Goal: Task Accomplishment & Management: Complete application form

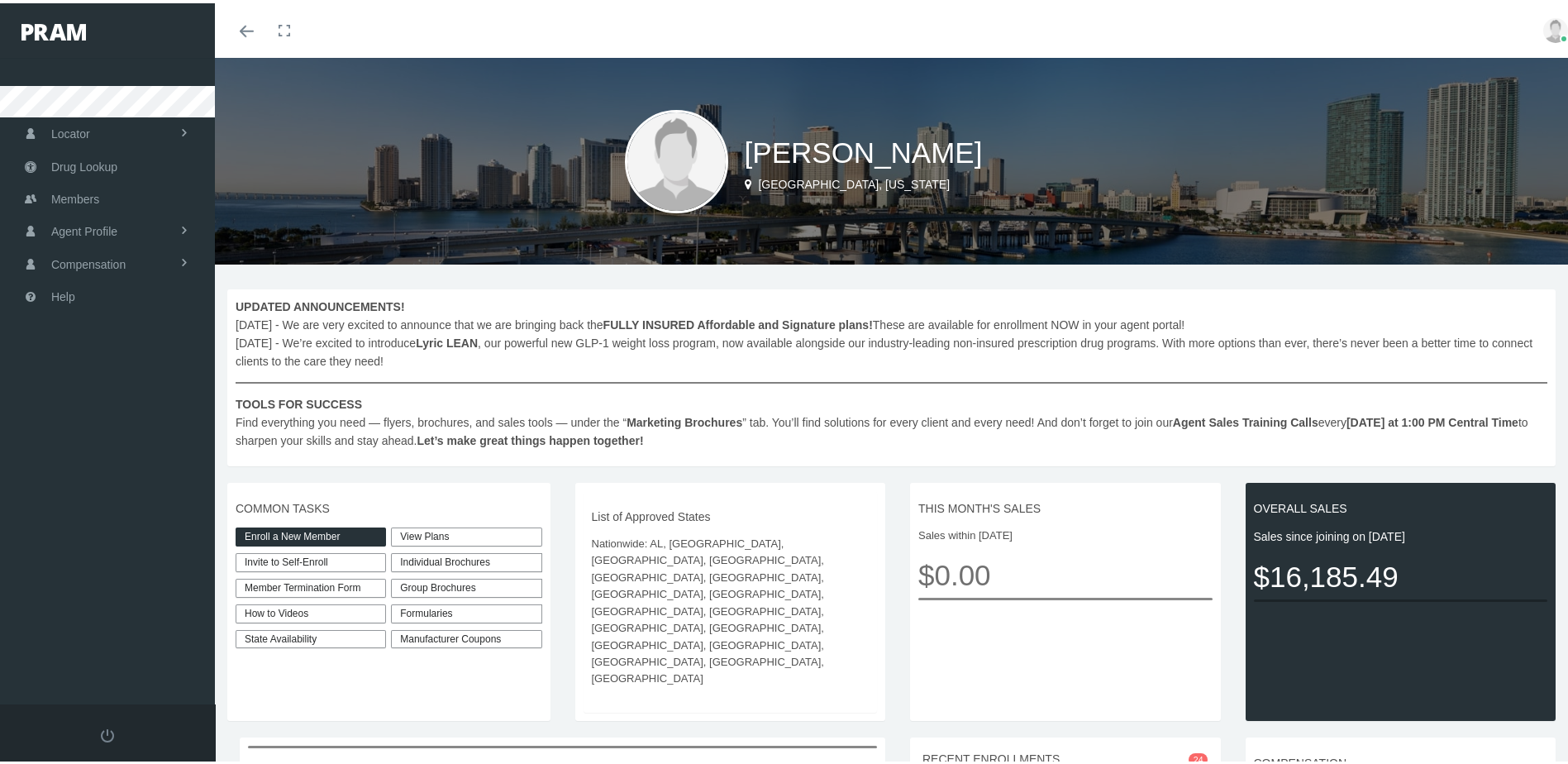
scroll to position [82, 0]
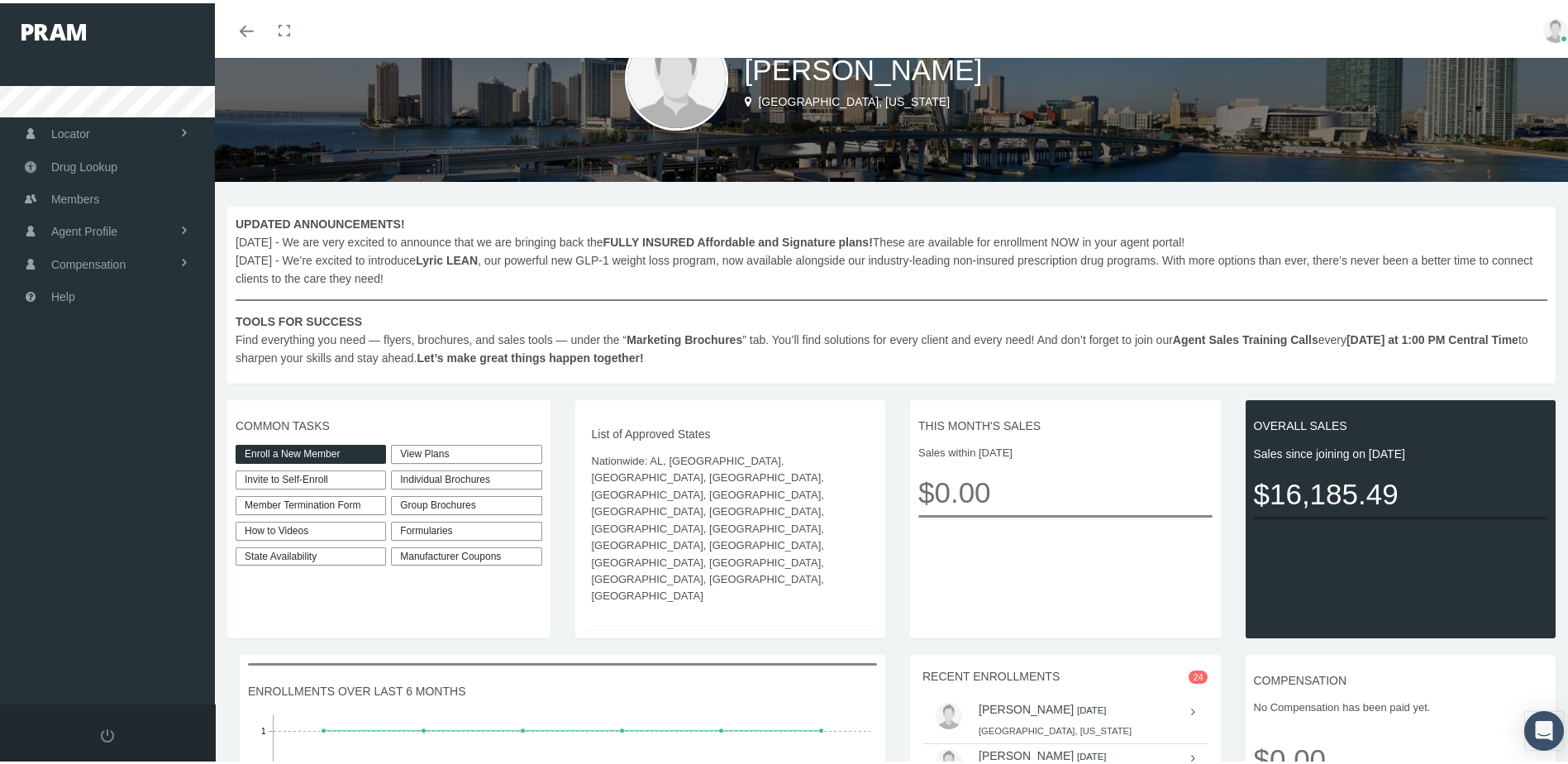
click at [452, 452] on link "View Plans" at bounding box center [466, 450] width 150 height 19
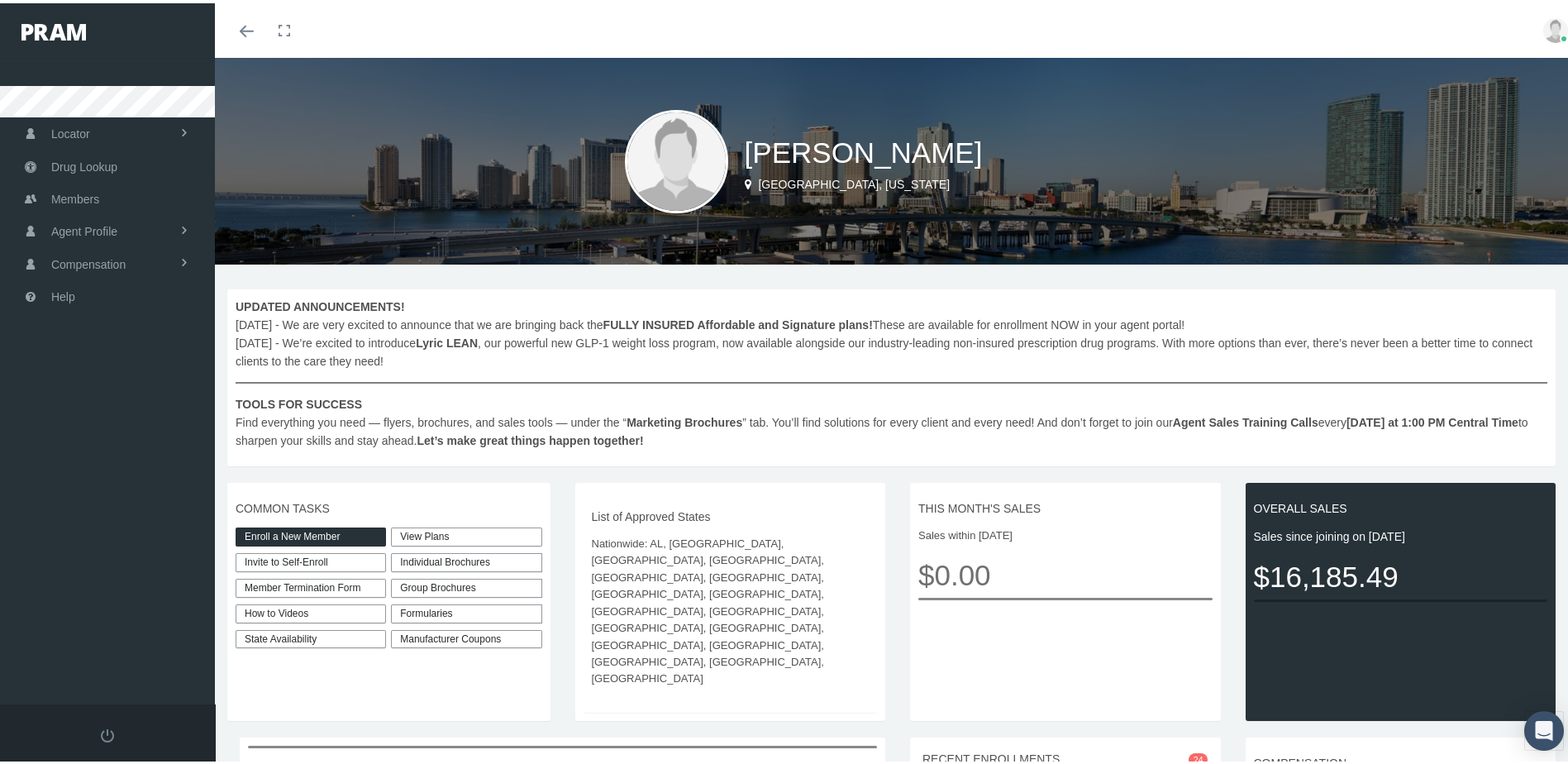
click at [349, 531] on link "Enroll a New Member" at bounding box center [310, 533] width 150 height 19
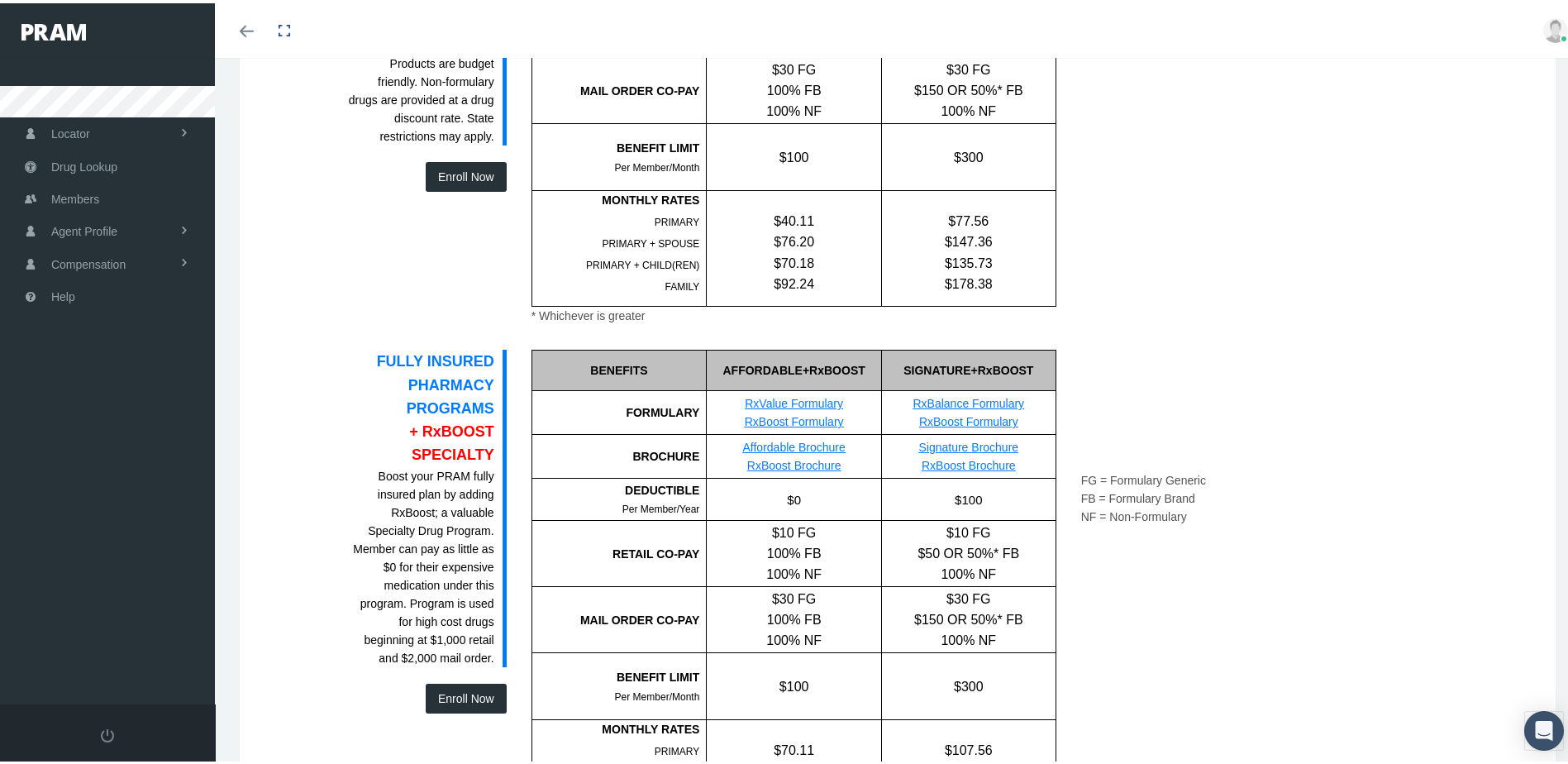
scroll to position [1157, 0]
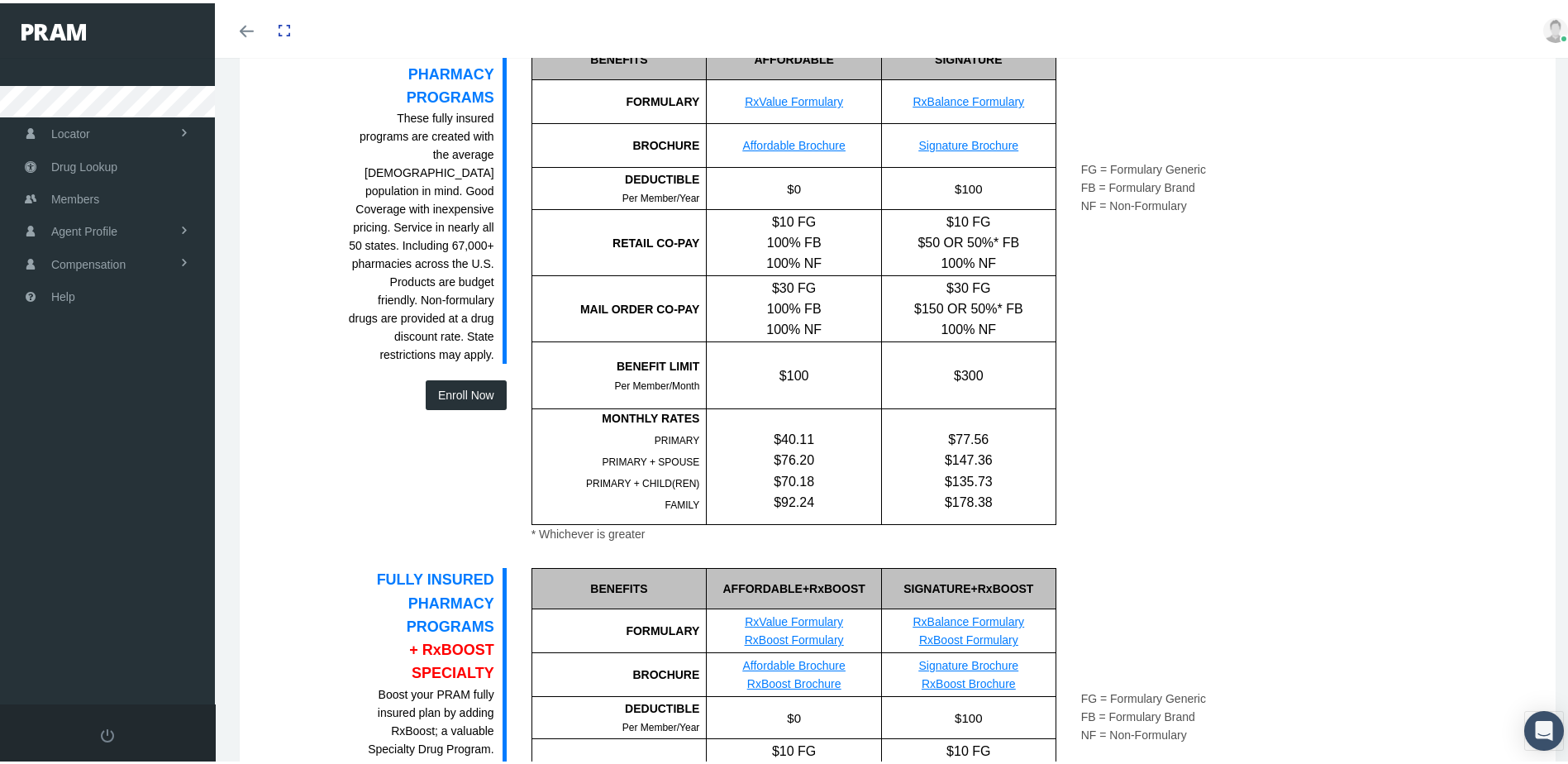
click at [463, 377] on button "Enroll Now" at bounding box center [466, 392] width 81 height 30
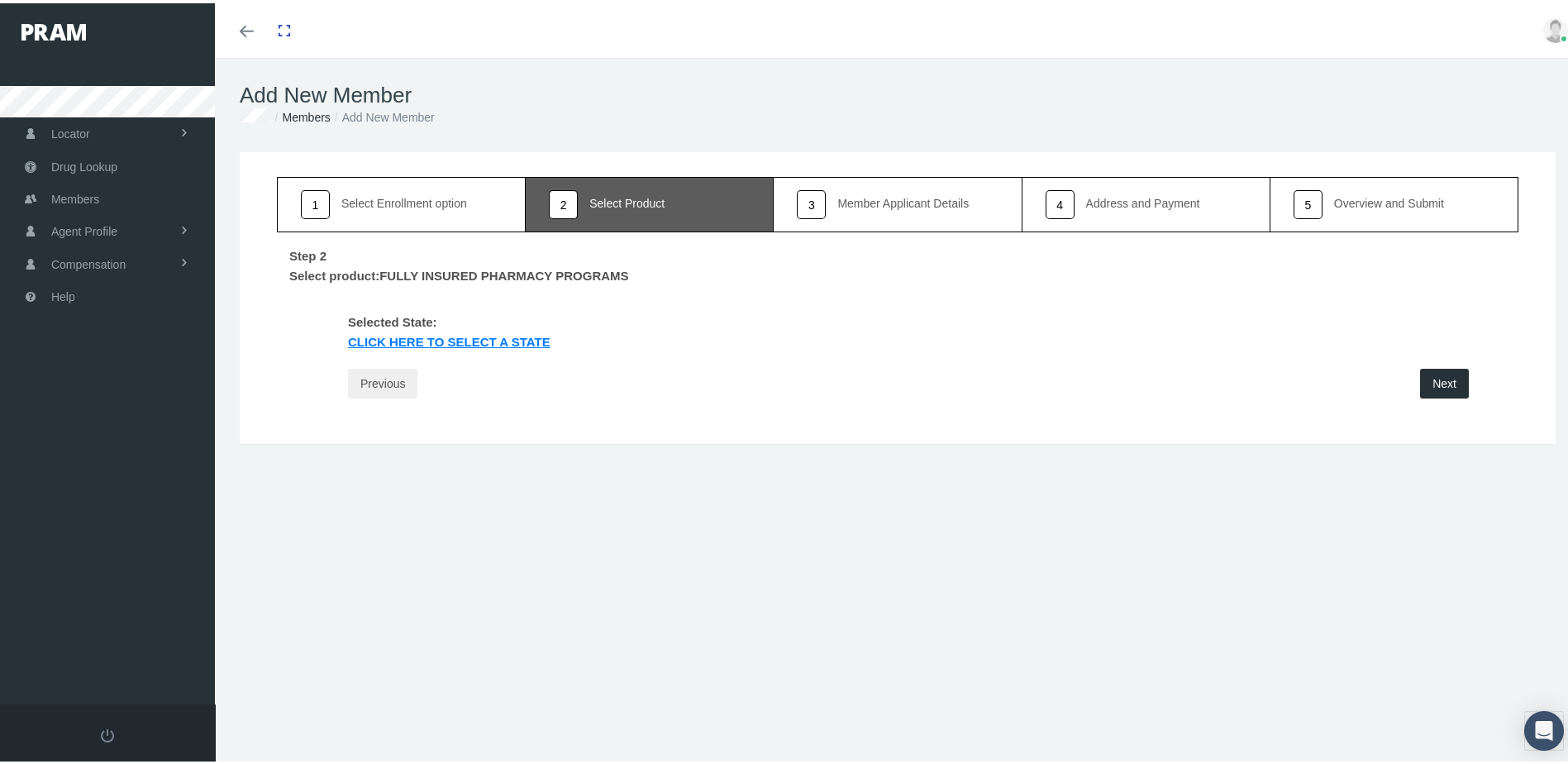
click at [415, 339] on link "Click Here to select a state" at bounding box center [448, 340] width 227 height 19
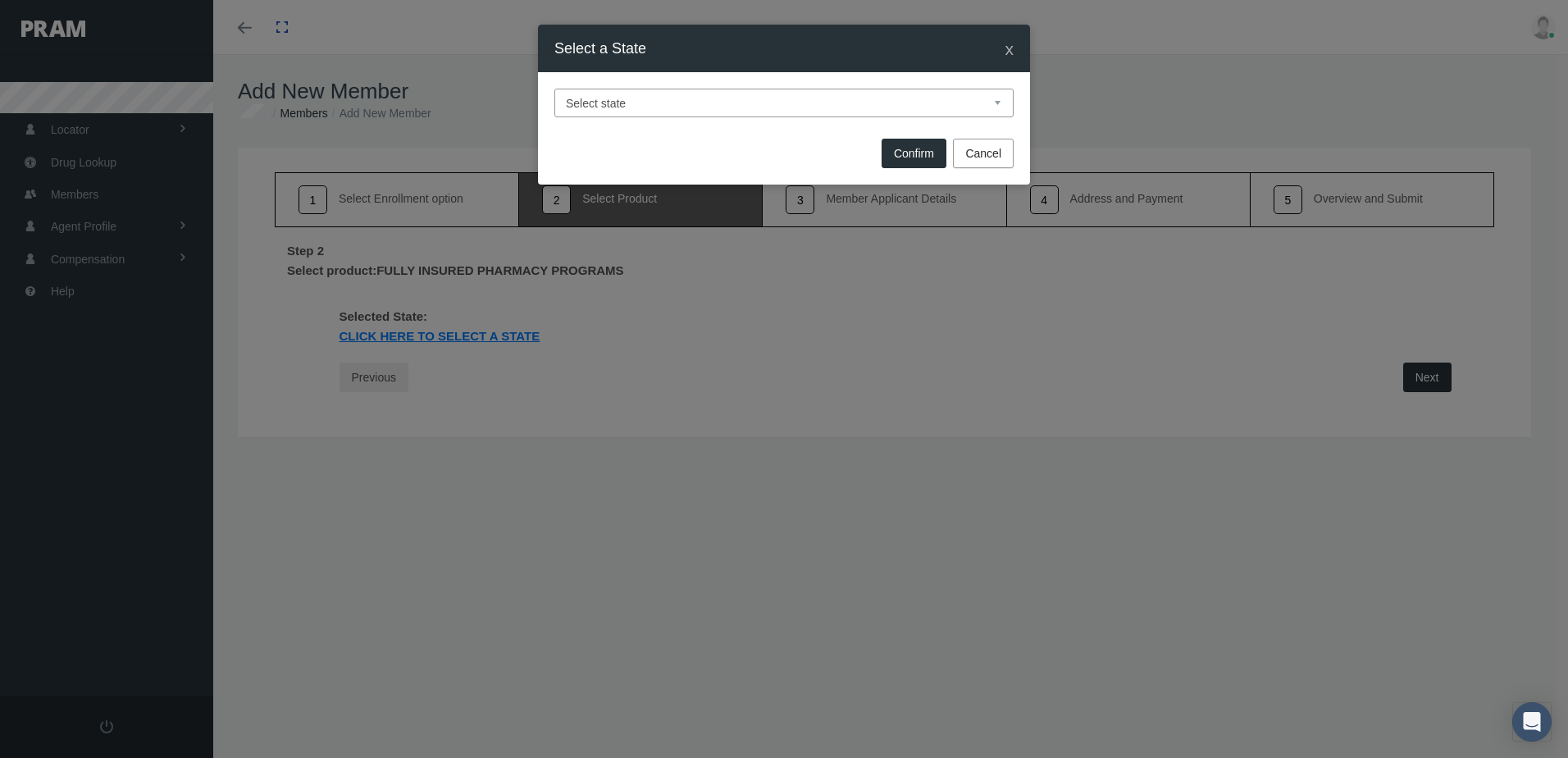
click at [742, 98] on select "Select state Alabama Alaska Arizona Arkansas California Colorado Connecticut De…" at bounding box center [784, 103] width 459 height 29
select select "OH"
click at [555, 89] on select "Select state Alabama Alaska Arizona Arkansas California Colorado Connecticut De…" at bounding box center [784, 103] width 459 height 29
click at [930, 157] on button "Confirm" at bounding box center [914, 154] width 65 height 30
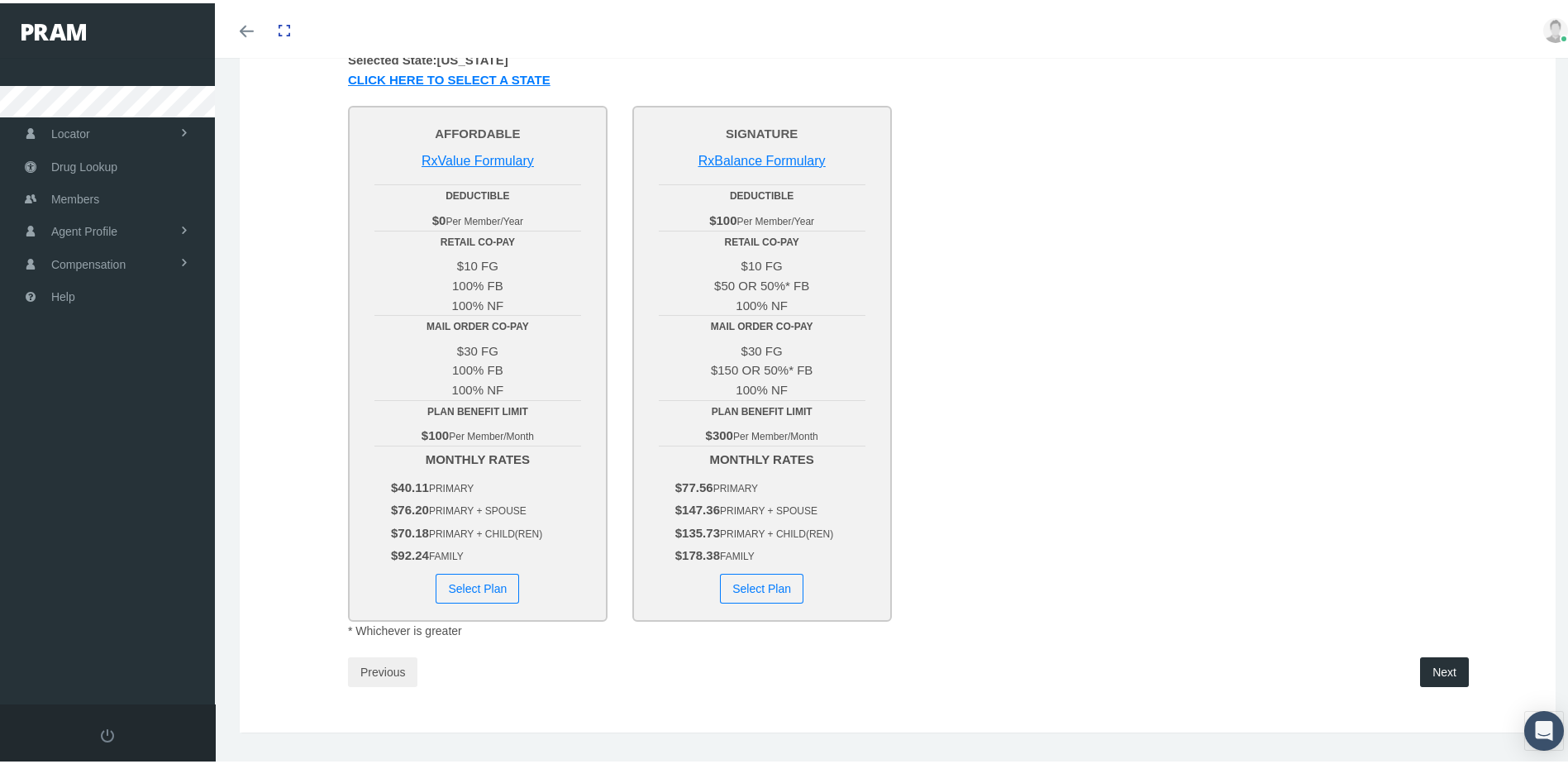
scroll to position [294, 0]
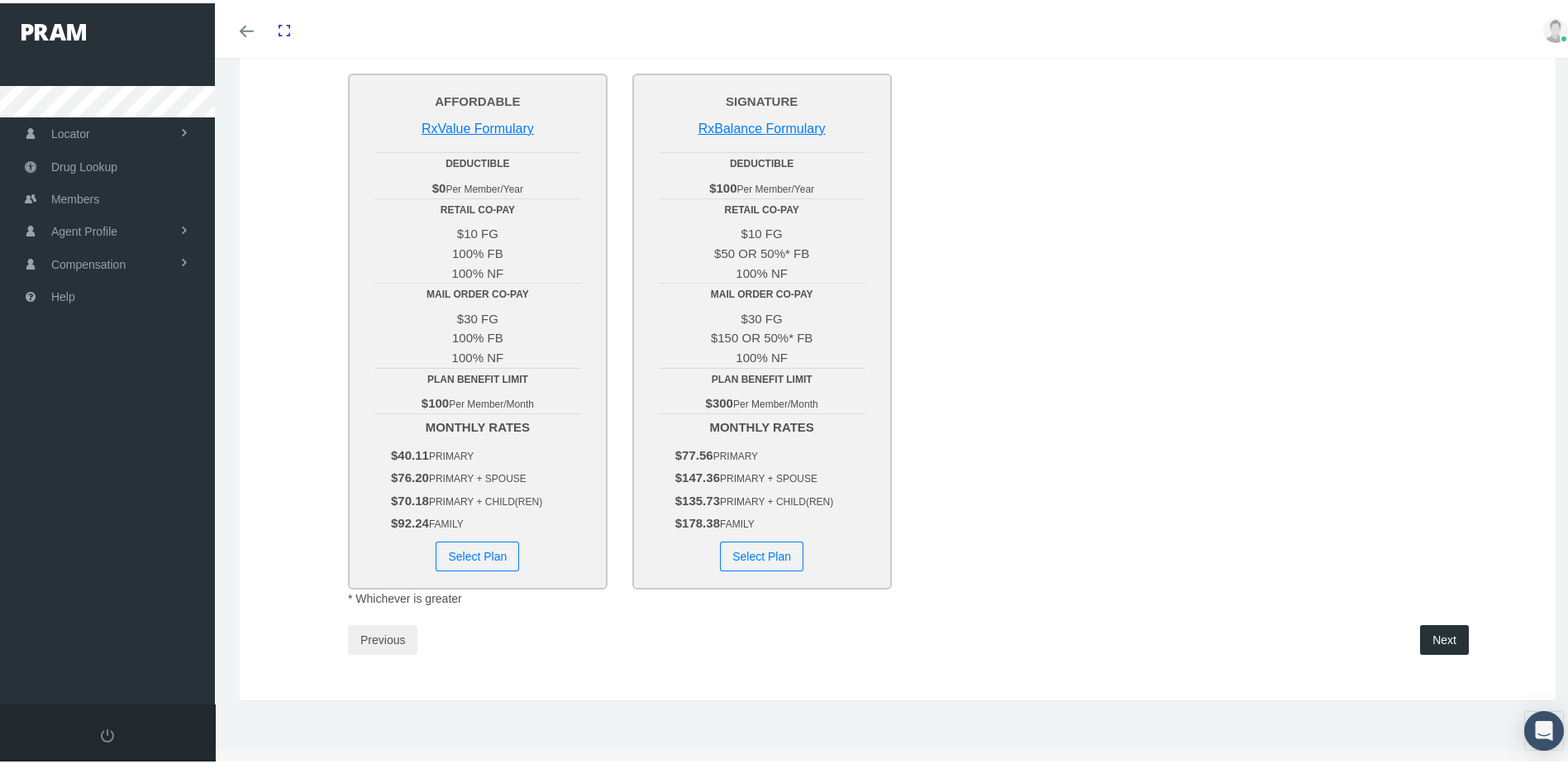
click at [766, 555] on button "Select Plan" at bounding box center [761, 553] width 83 height 30
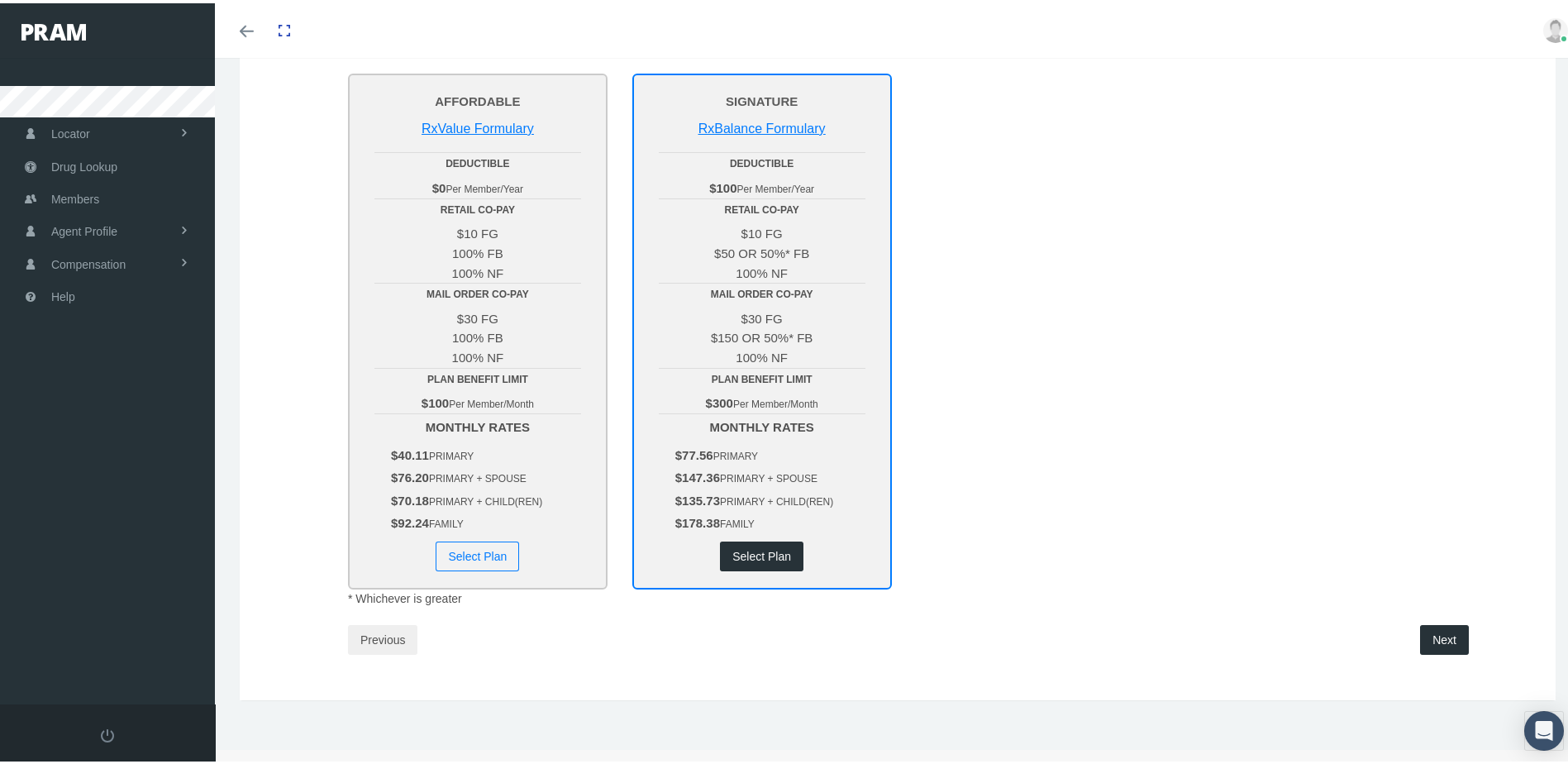
click at [1442, 642] on button "Next" at bounding box center [1444, 637] width 49 height 30
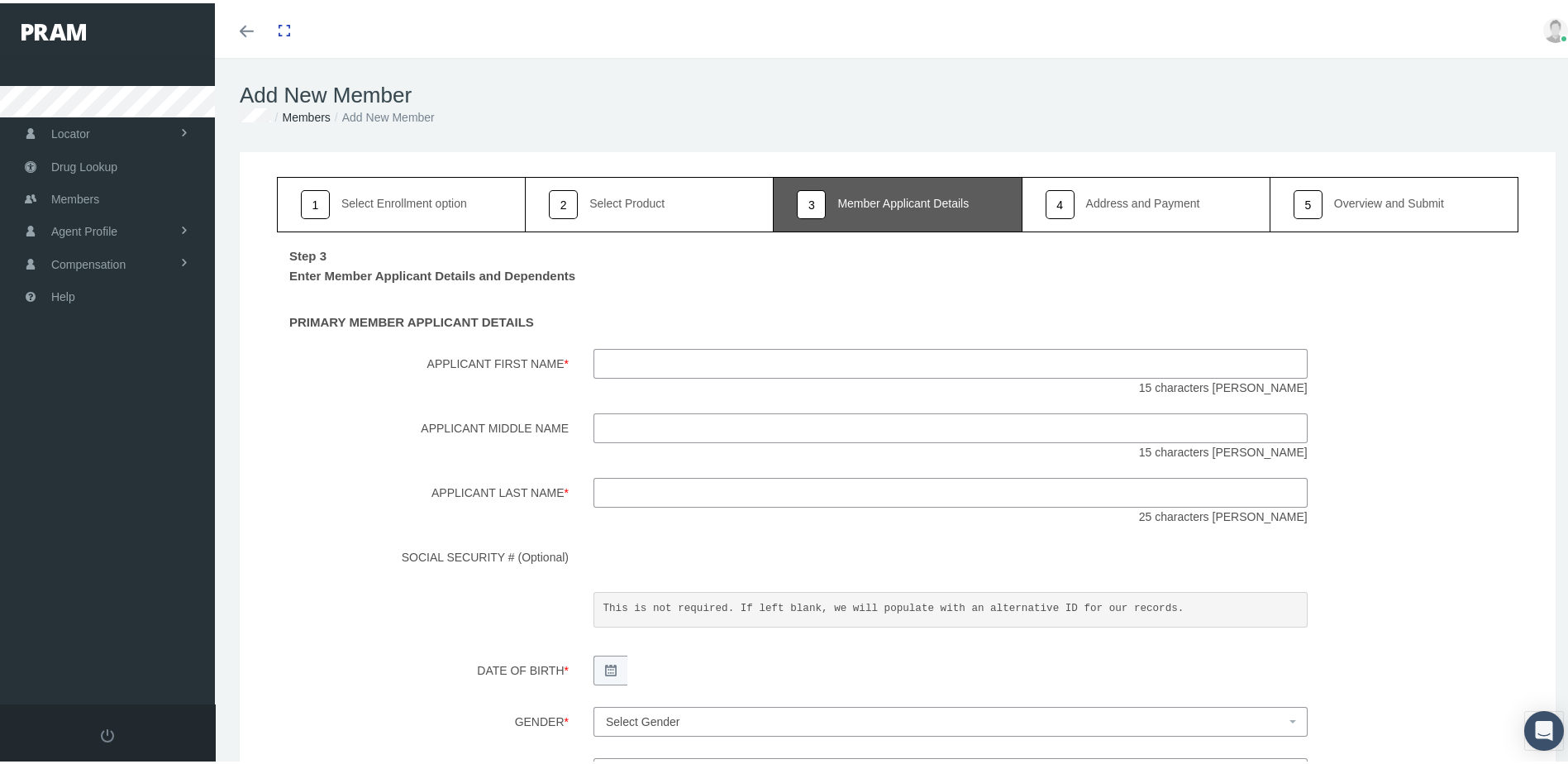
click at [675, 360] on input "Applicant First Name *" at bounding box center [950, 361] width 714 height 30
type input "Cheryl"
type input "Jenkins"
click at [295, 424] on label "Applicant Middle Name" at bounding box center [423, 434] width 317 height 48
click at [593, 424] on input "Applicant Middle Name" at bounding box center [950, 425] width 714 height 30
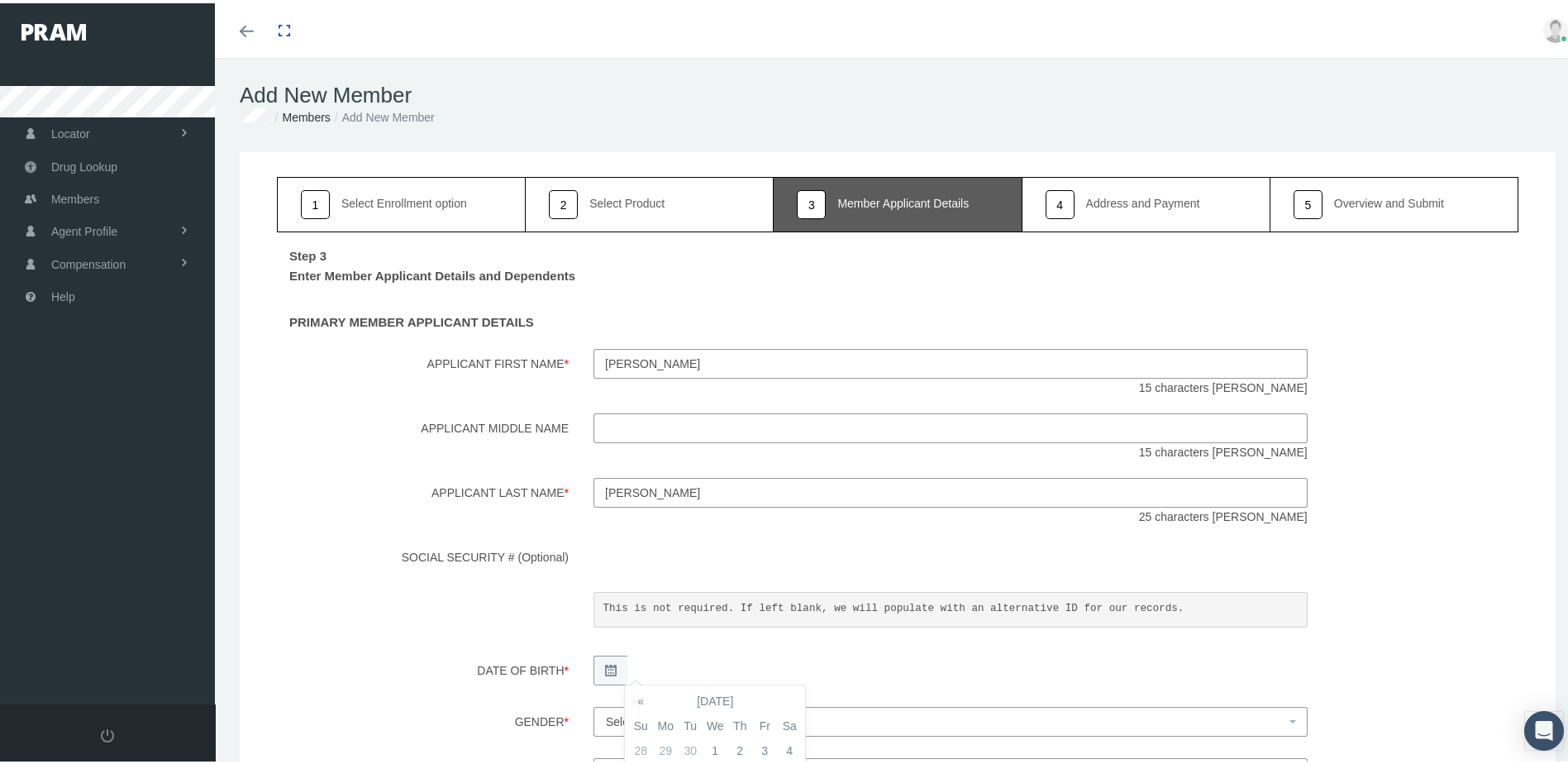
click at [484, 604] on div "SOCIAL SECURITY # (Optional) This is not required. If left blank, we will popul…" at bounding box center [898, 586] width 1266 height 96
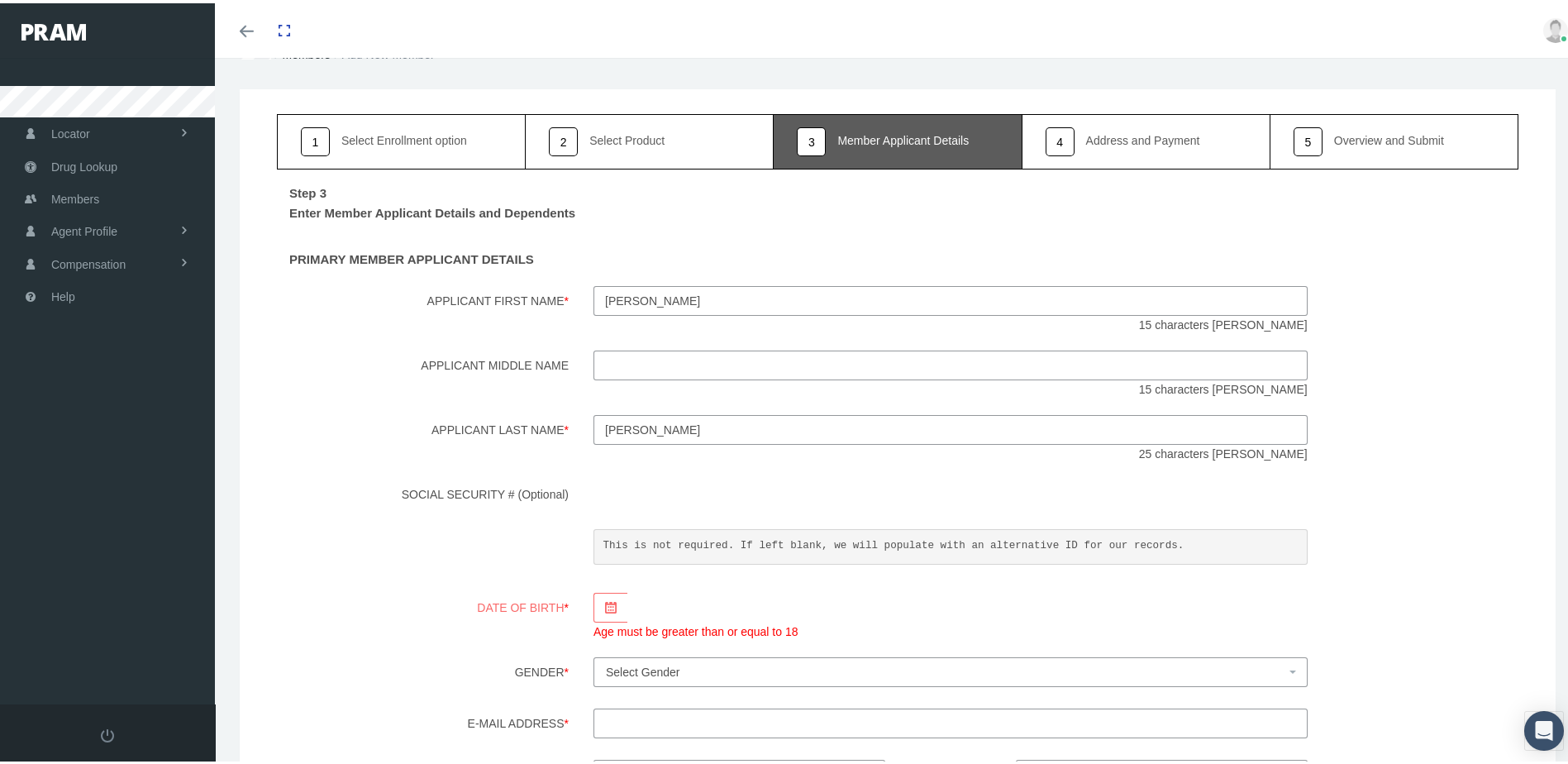
scroll to position [248, 0]
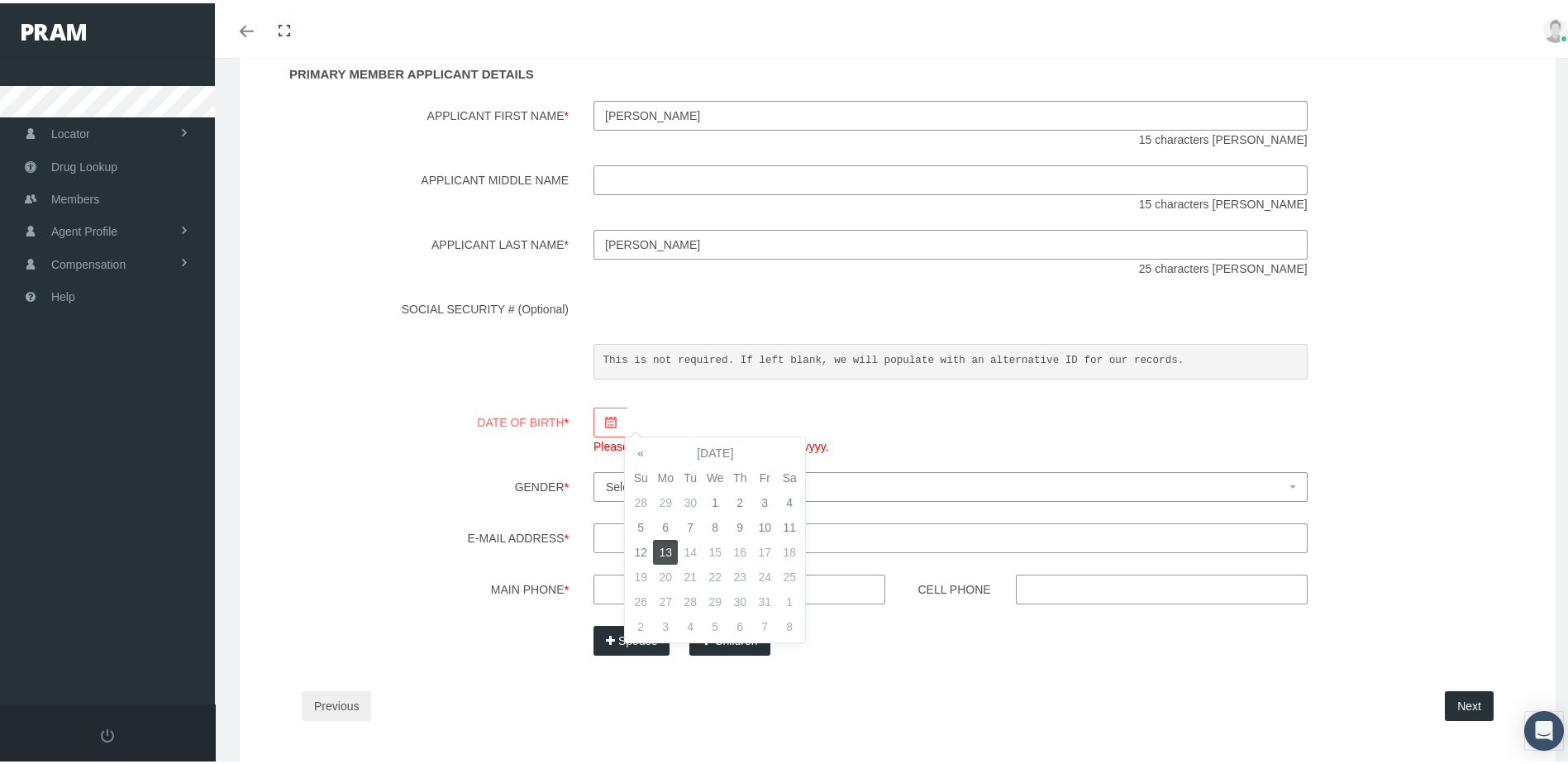
click at [435, 473] on label "Gender *" at bounding box center [423, 485] width 317 height 34
click at [593, 469] on select "Male Female" at bounding box center [593, 468] width 1 height 1
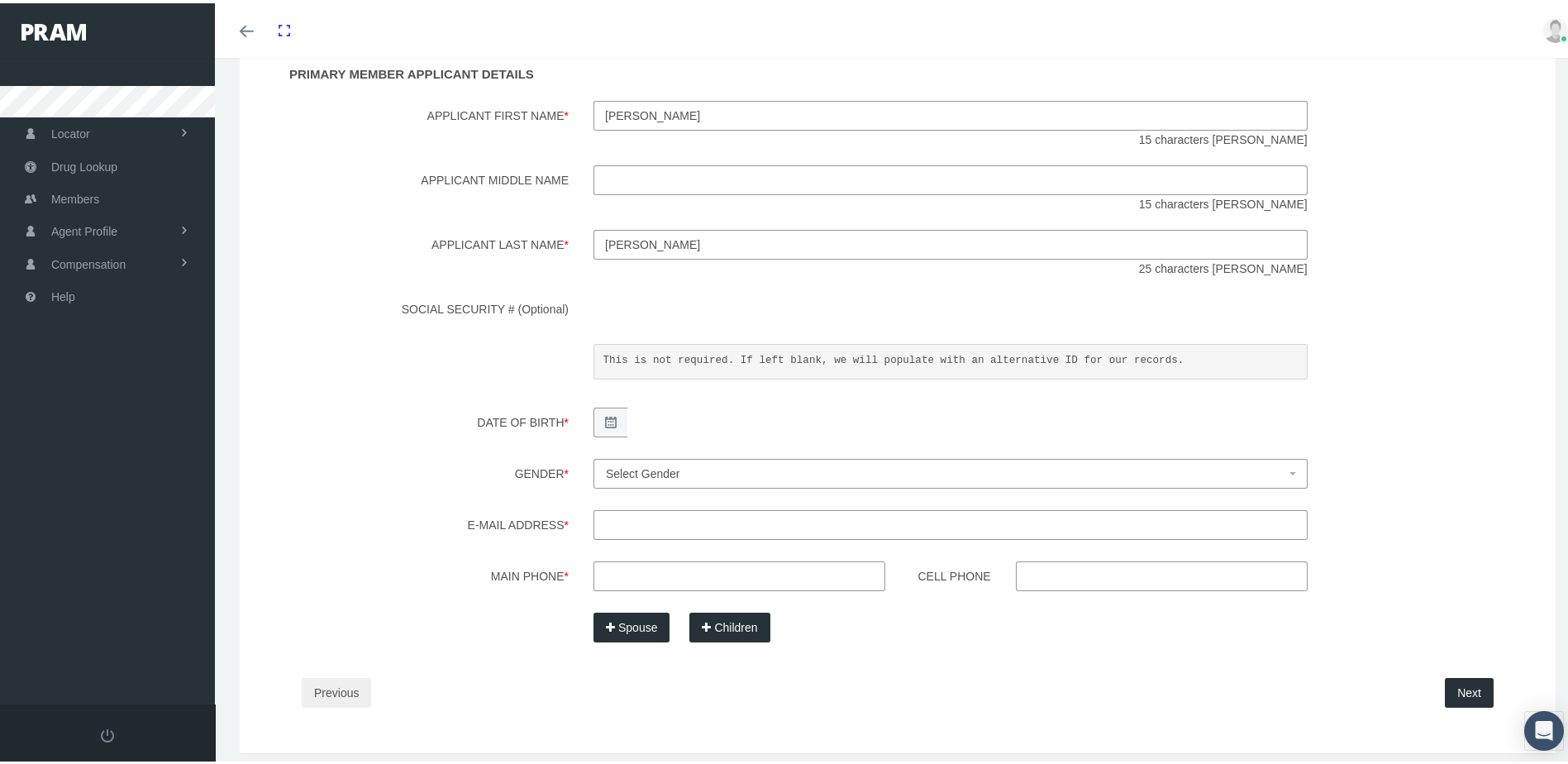
click at [302, 414] on label "Date of Birth *" at bounding box center [423, 421] width 317 height 34
click at [370, 397] on div "Step 3 Enter Member Applicant Details and Dependents PRIMARY MEMBER APPLICANT D…" at bounding box center [898, 353] width 1242 height 744
click at [703, 466] on span "Select Gender" at bounding box center [945, 470] width 679 height 19
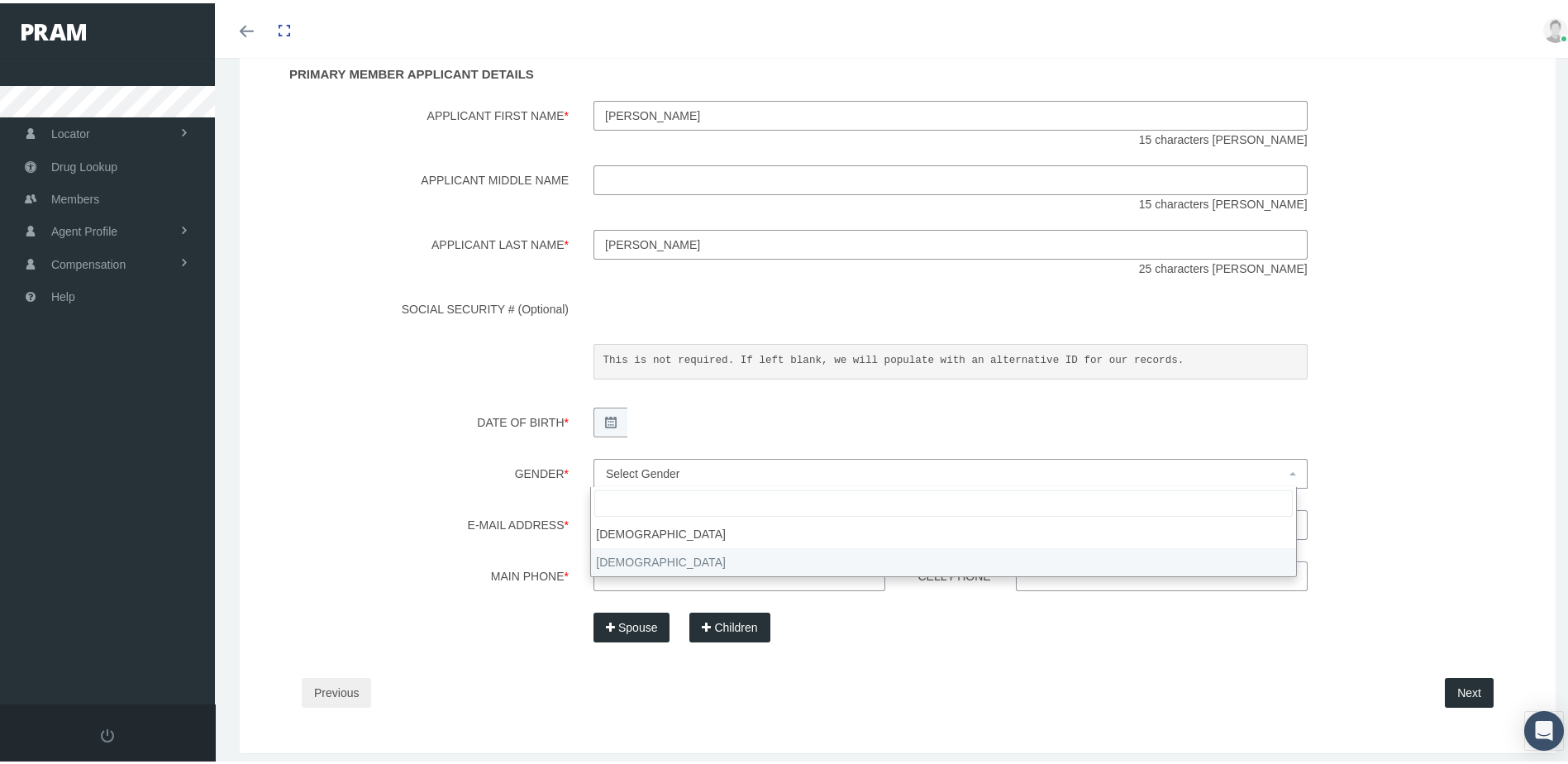
select select "F"
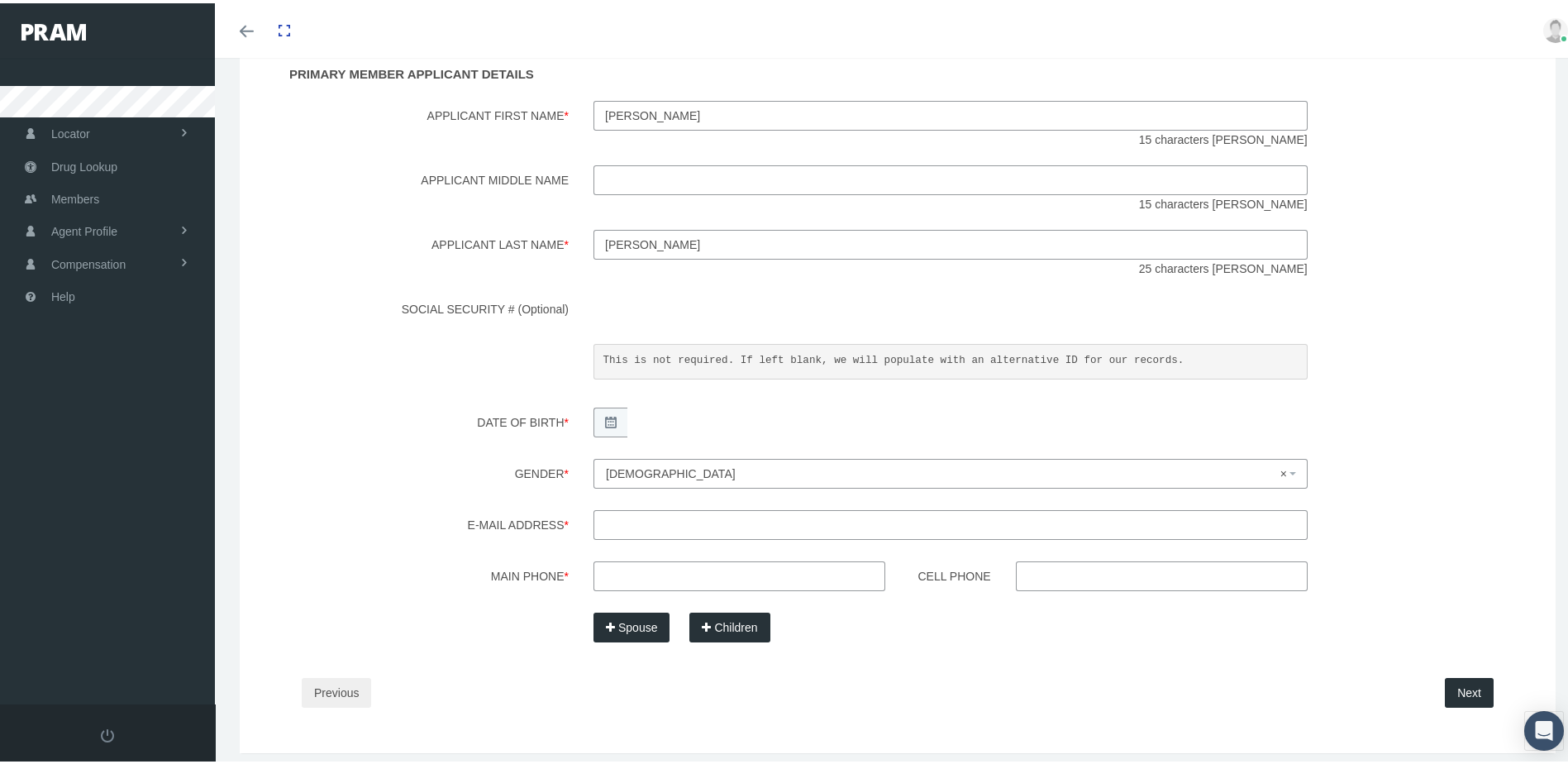
click at [618, 520] on input "E-mail Address *" at bounding box center [950, 522] width 714 height 30
type input "cherjenkins@live.com"
click at [593, 578] on input "Main Phone *" at bounding box center [739, 573] width 292 height 30
type input "440-355-4605"
click at [1012, 625] on div "Spouse Children" at bounding box center [951, 624] width 739 height 30
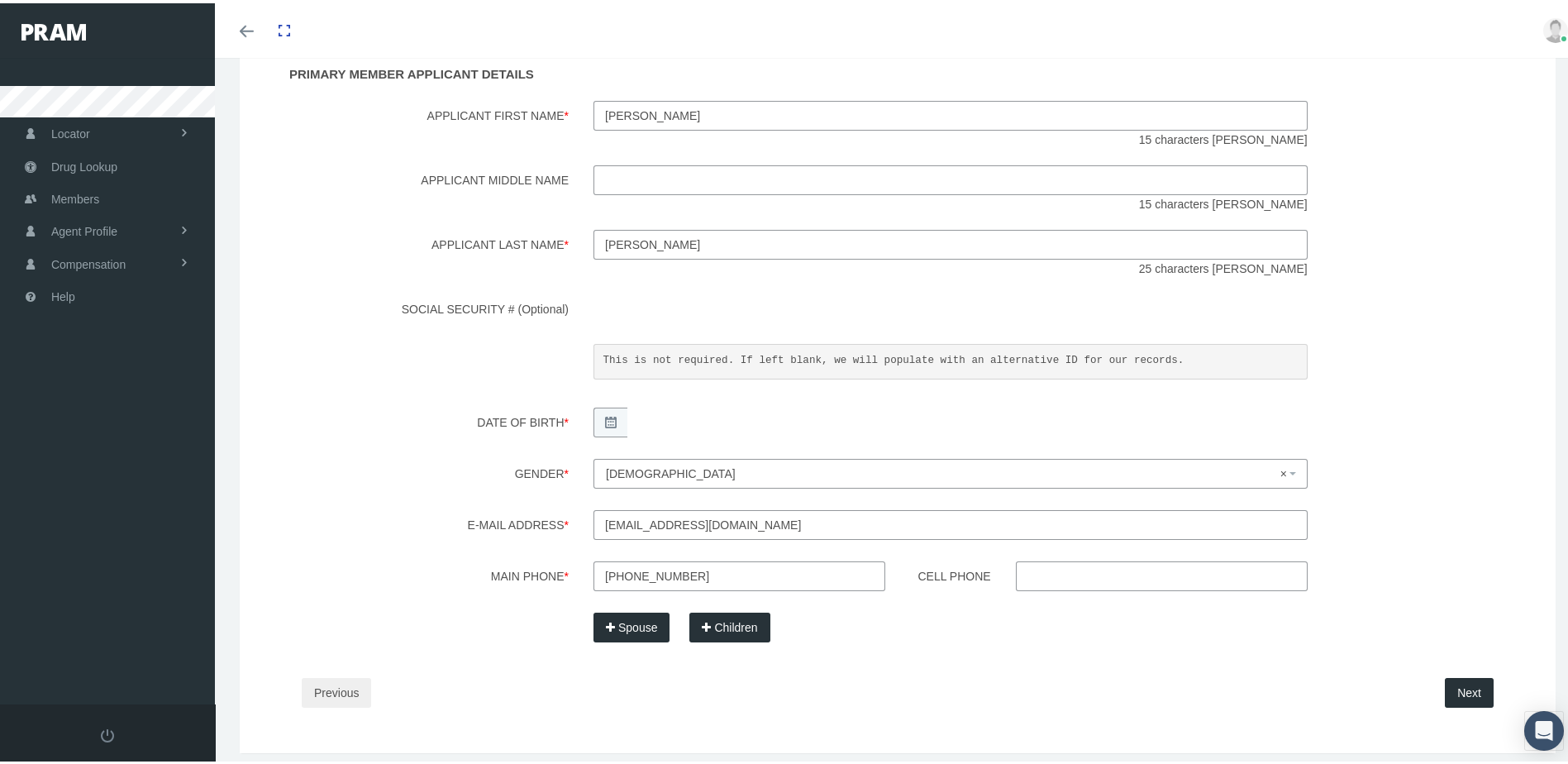
click at [640, 626] on button "Spouse" at bounding box center [631, 624] width 76 height 30
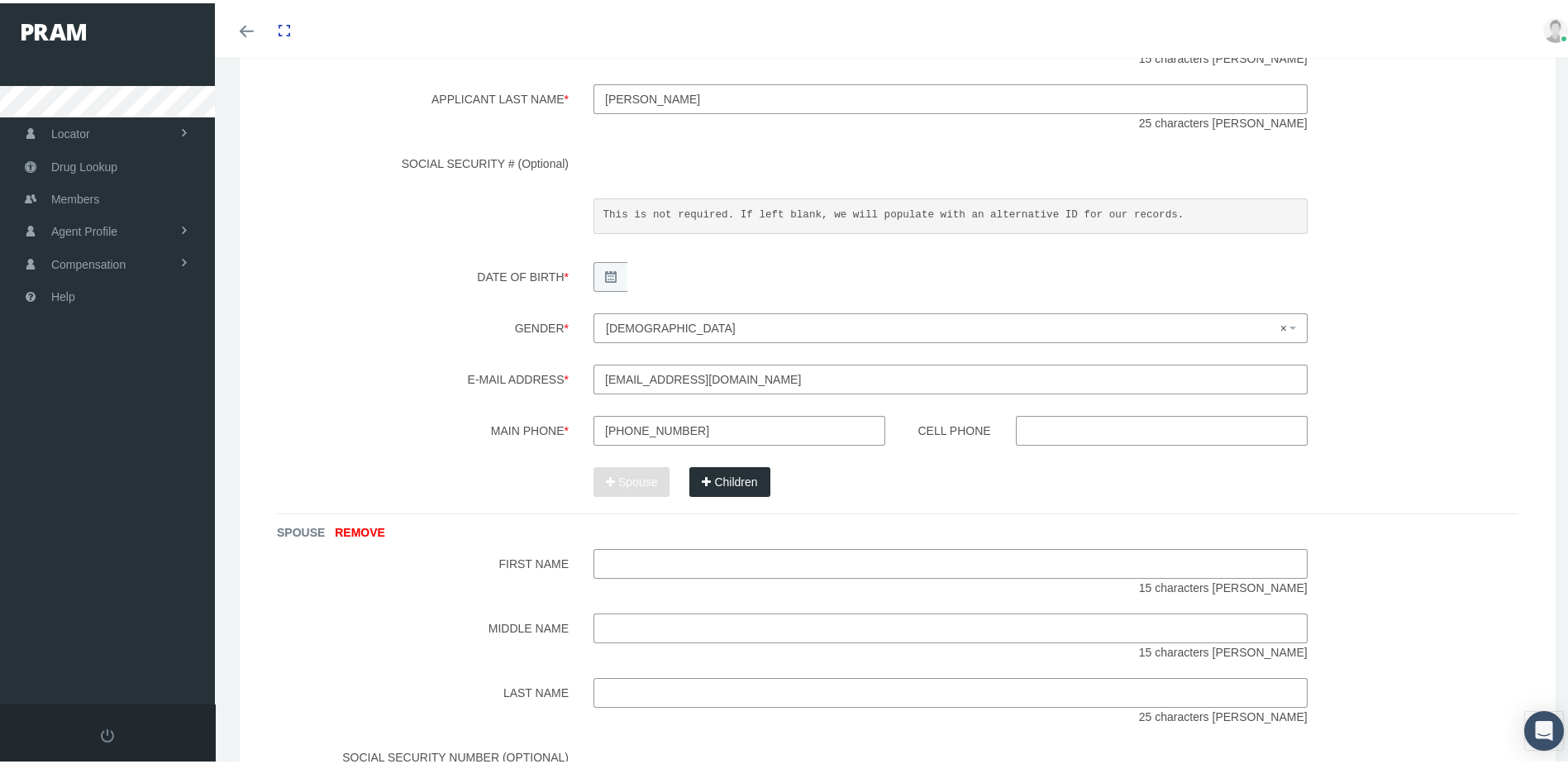
scroll to position [413, 0]
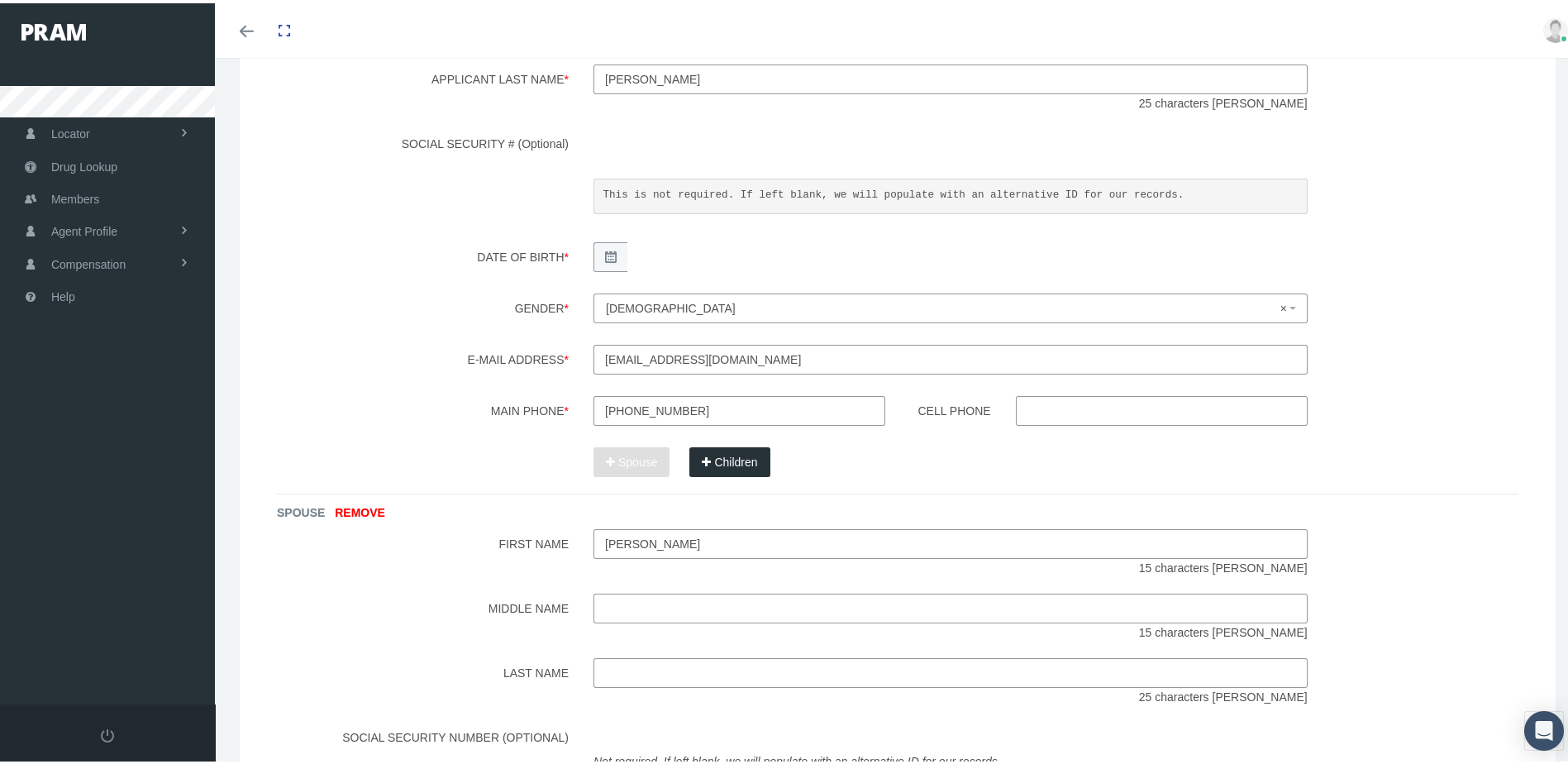
type input "Dana"
click at [604, 664] on input "text" at bounding box center [950, 669] width 714 height 30
type input "Jenkins"
click at [421, 597] on label "Middle Name" at bounding box center [423, 614] width 317 height 48
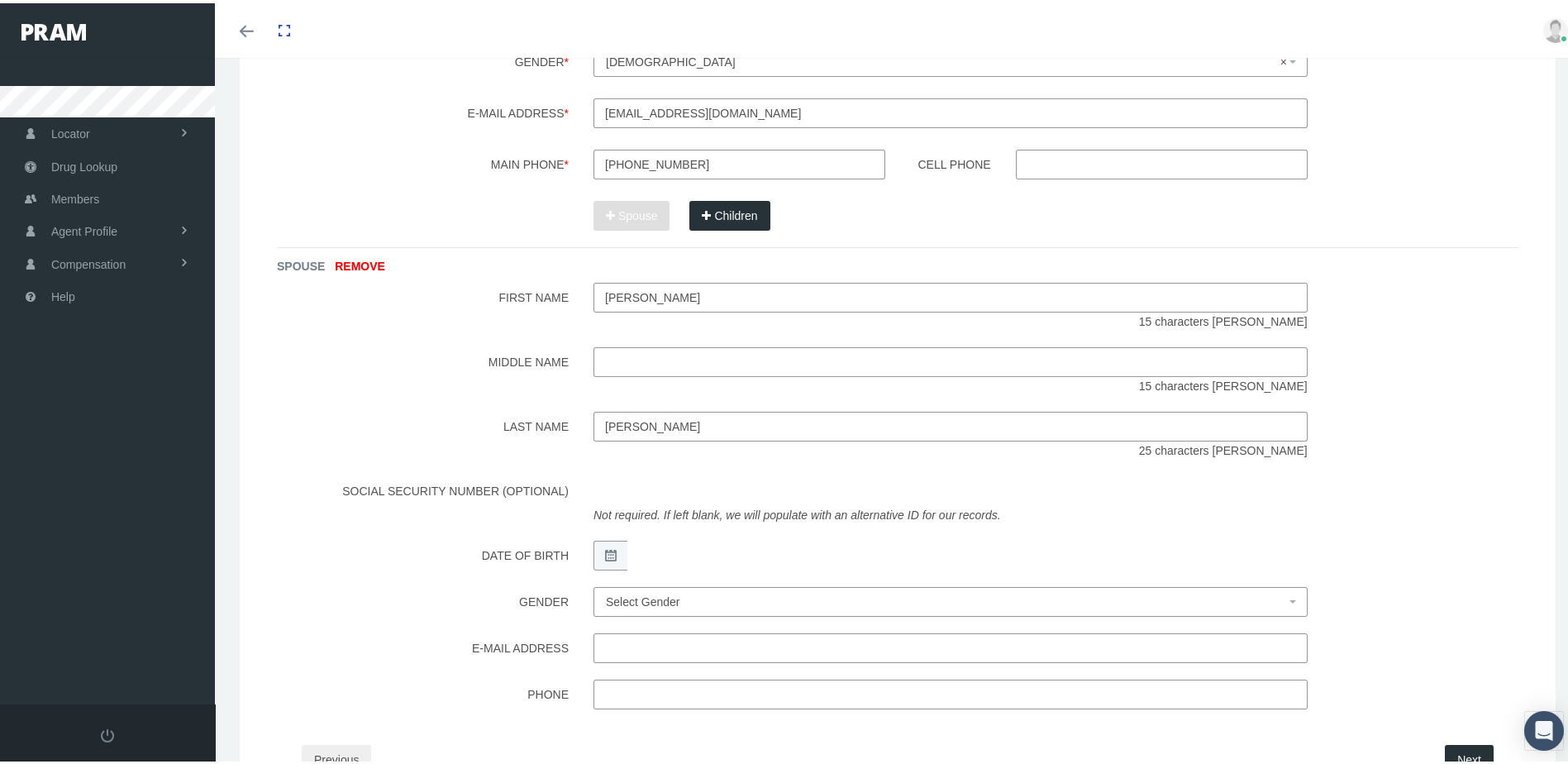
scroll to position [661, 0]
click at [391, 575] on div "SPOUSE REMOVE First Name Dana 15 characters max Middle Name 15 characters max L…" at bounding box center [898, 473] width 1242 height 462
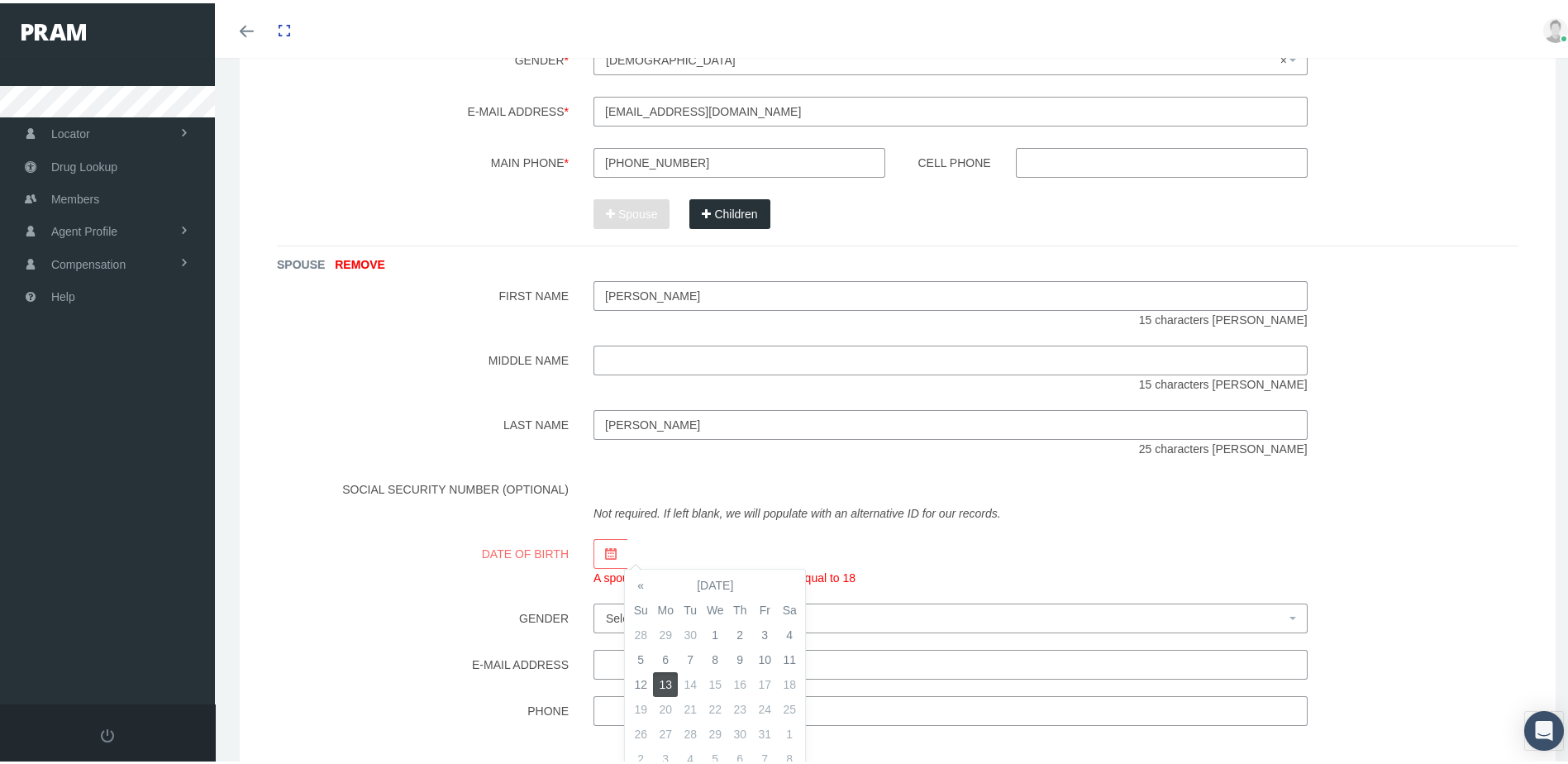
click at [725, 584] on th "October 2025" at bounding box center [715, 582] width 124 height 25
click at [777, 666] on span "Aug" at bounding box center [776, 667] width 39 height 44
click at [745, 580] on th "August 2025" at bounding box center [715, 582] width 124 height 25
click at [745, 580] on th "2025" at bounding box center [713, 582] width 120 height 25
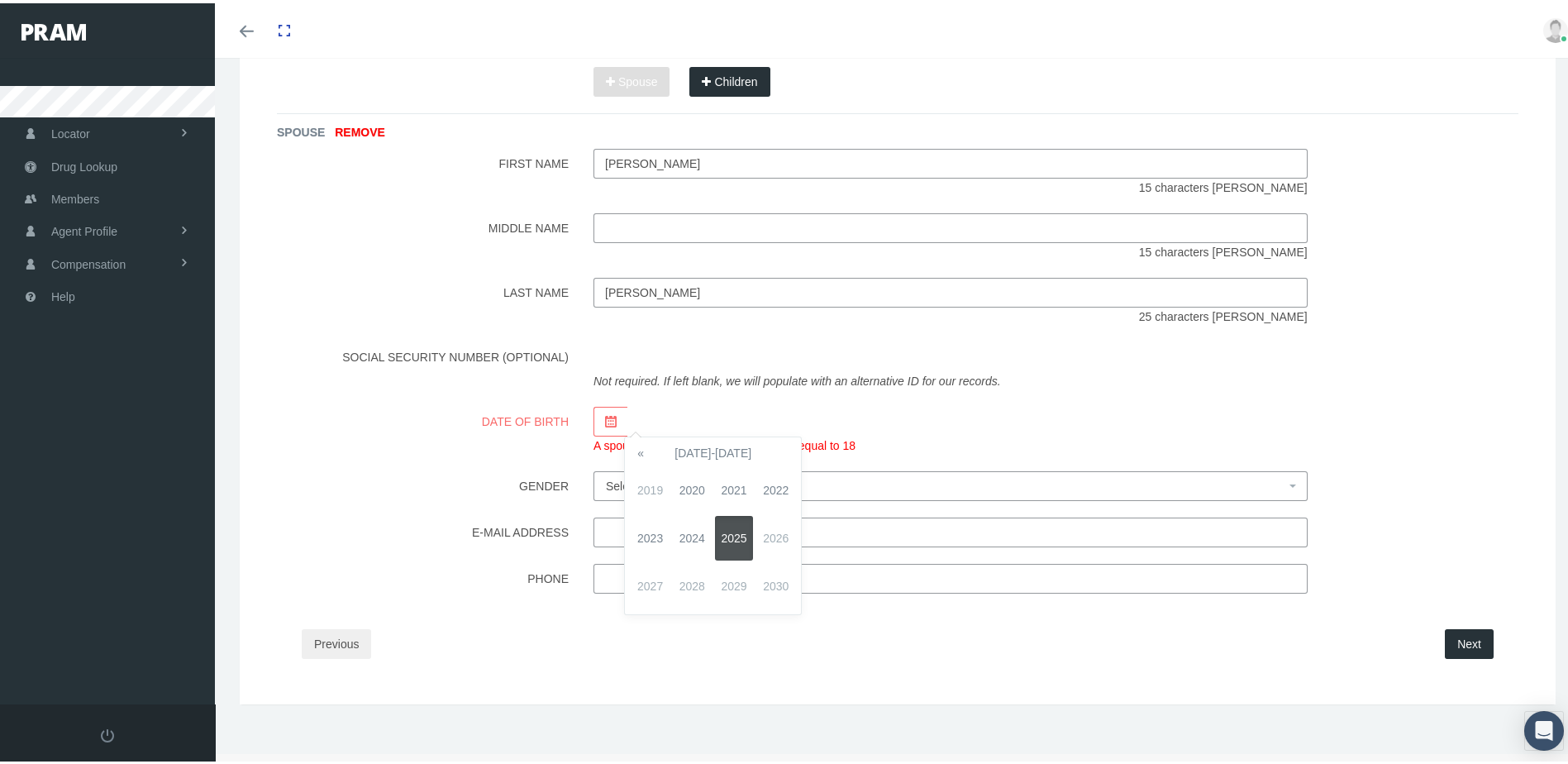
scroll to position [798, 0]
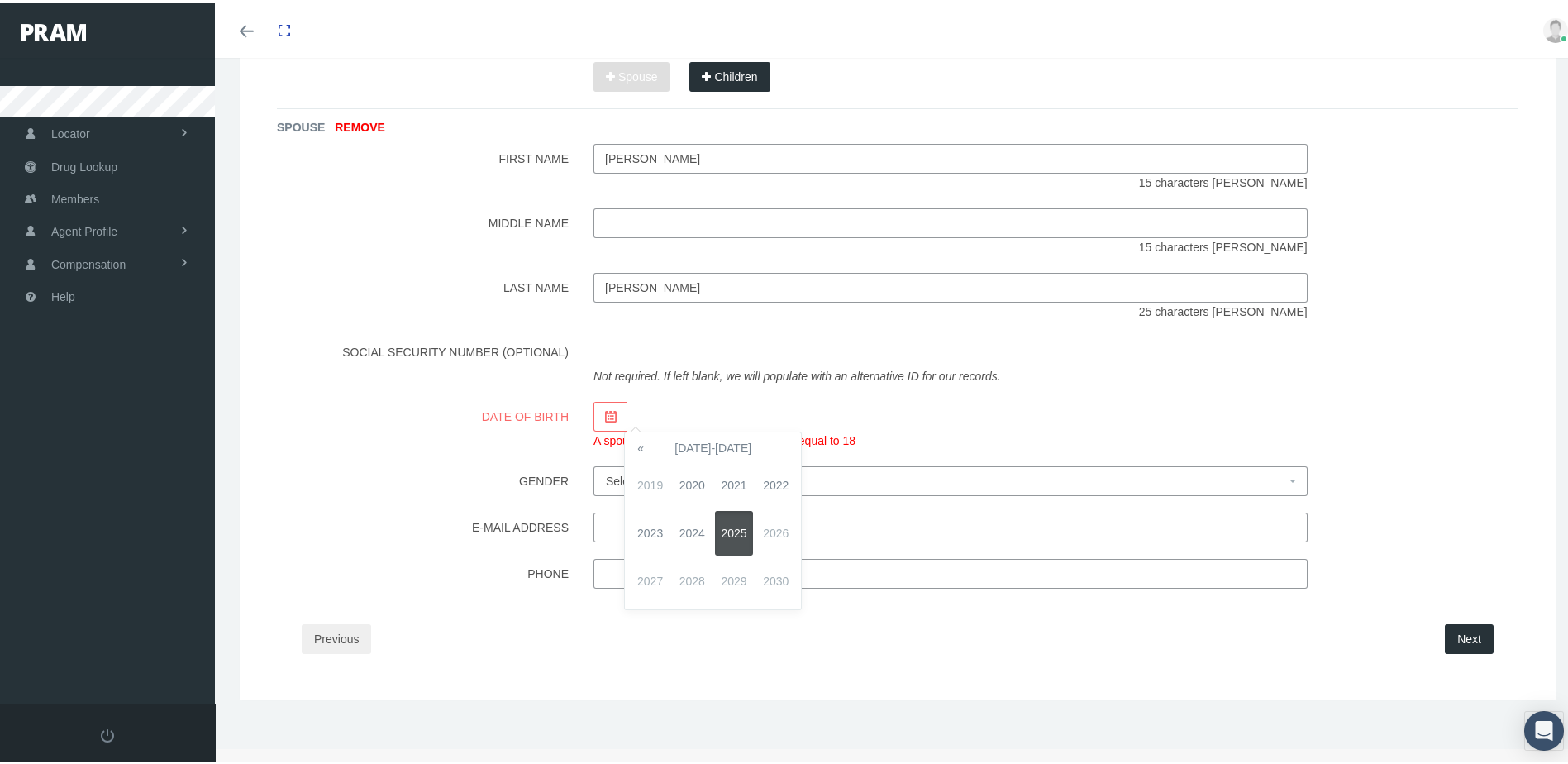
click at [643, 449] on th "«" at bounding box center [640, 445] width 25 height 25
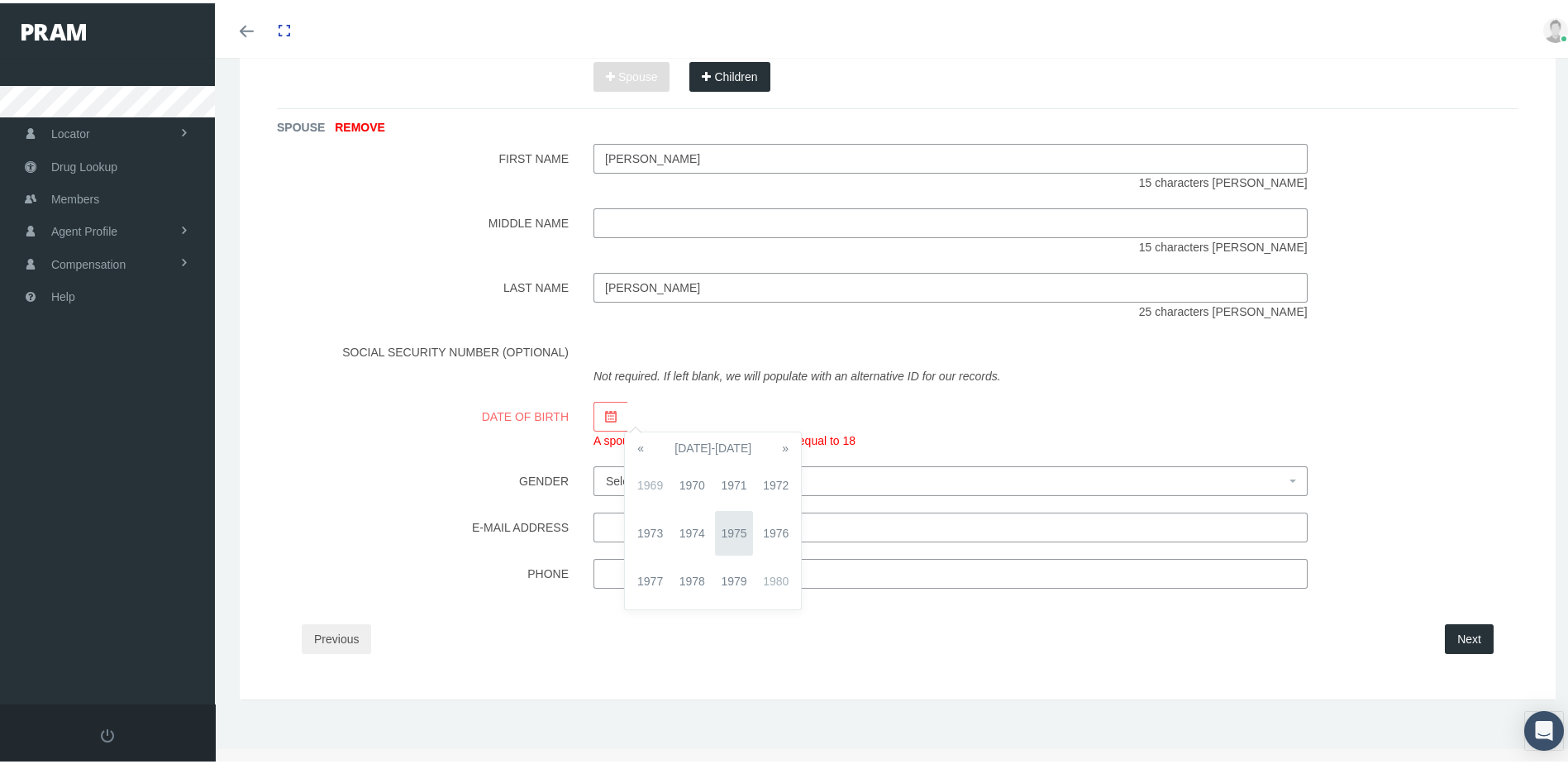
click at [643, 449] on th "«" at bounding box center [640, 445] width 25 height 25
click at [789, 445] on th "»" at bounding box center [785, 445] width 25 height 25
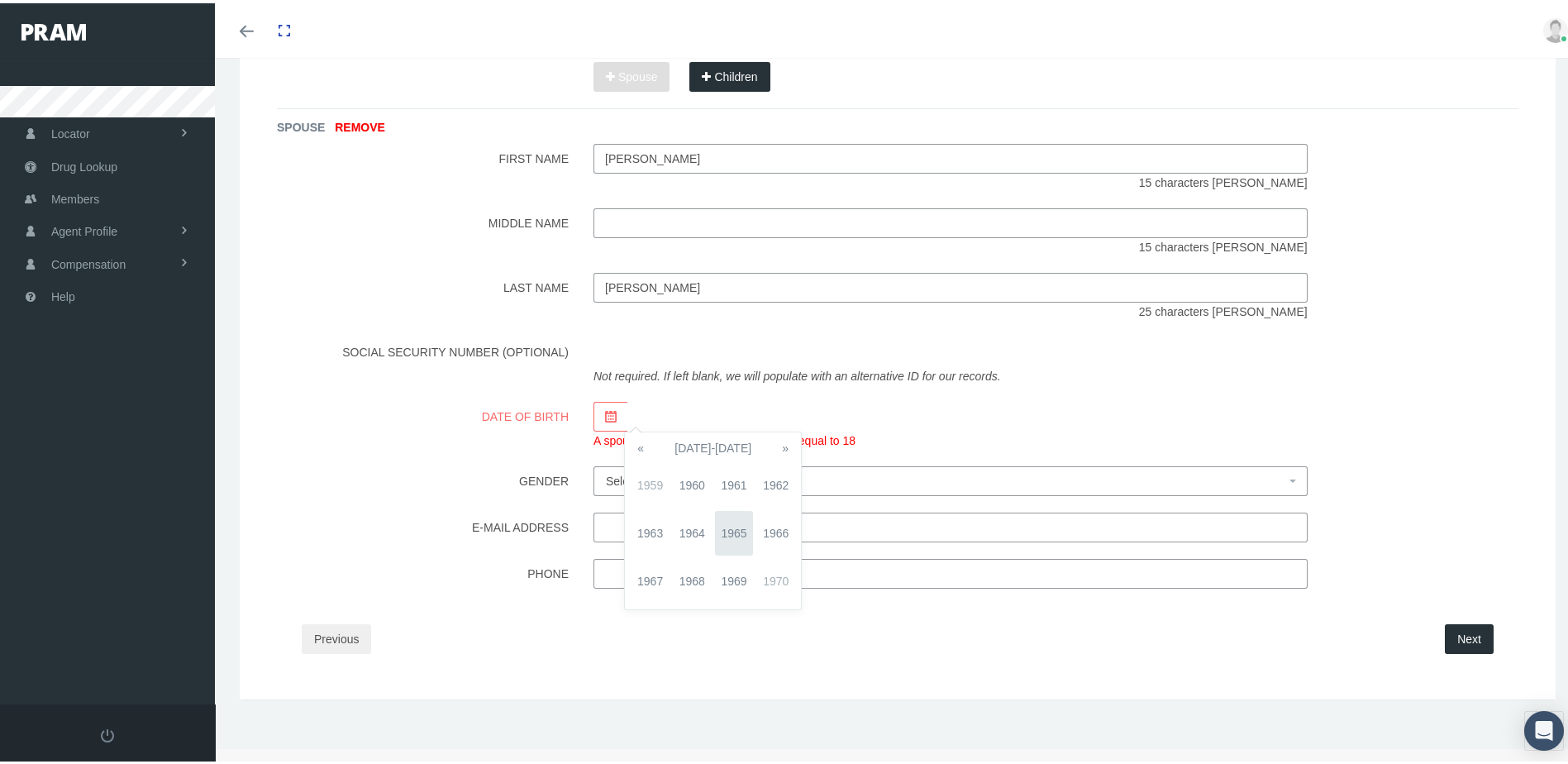
click at [639, 527] on span "1963" at bounding box center [650, 530] width 39 height 44
click at [714, 443] on th "1963" at bounding box center [713, 445] width 120 height 25
click at [646, 527] on span "1963" at bounding box center [650, 530] width 39 height 44
click at [774, 526] on span "Aug" at bounding box center [776, 530] width 39 height 44
click at [743, 585] on td "29" at bounding box center [739, 593] width 25 height 25
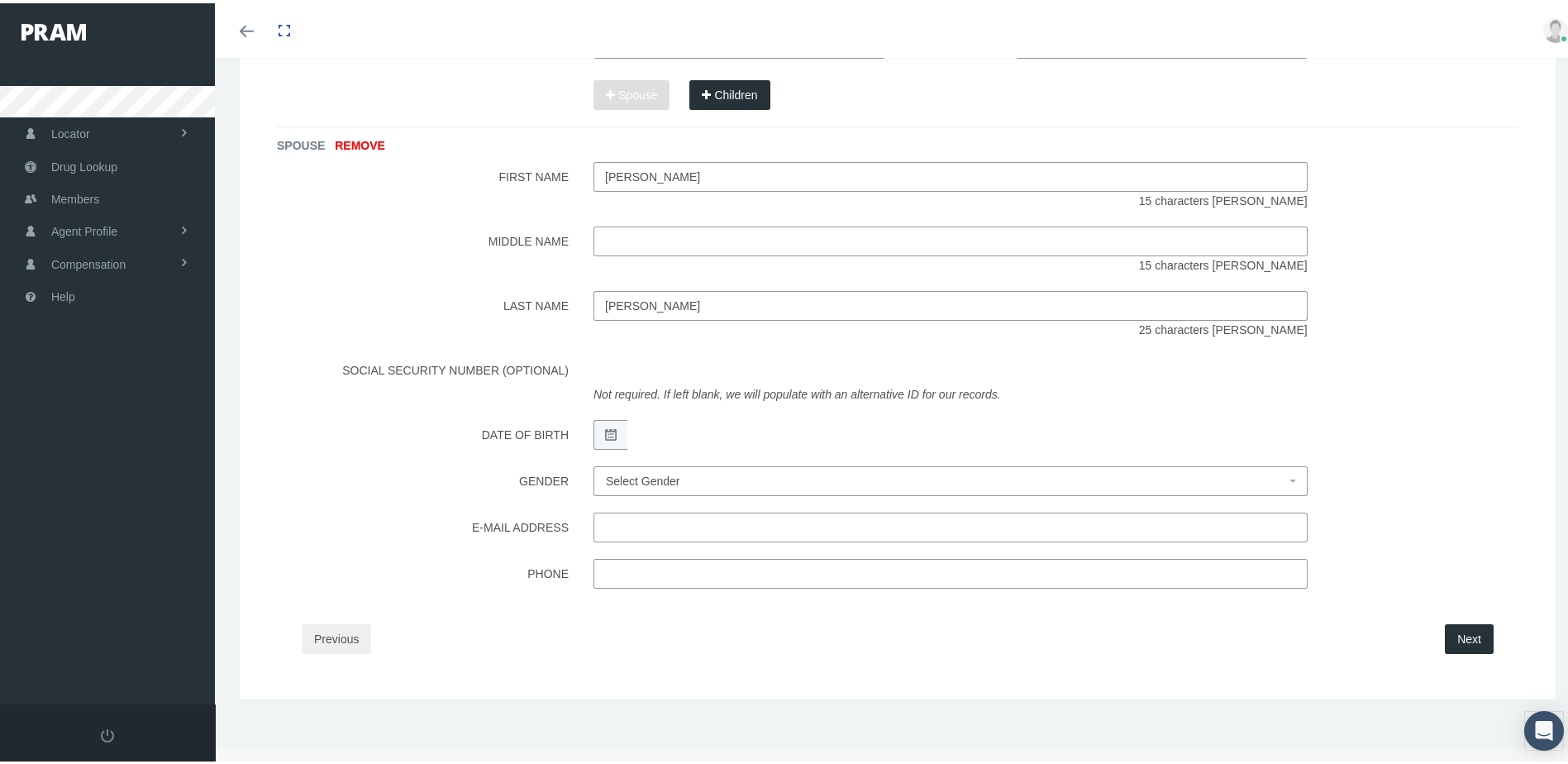
scroll to position [780, 0]
click at [417, 448] on div "SPOUSE REMOVE First Name Dana 15 characters max Middle Name 15 characters max L…" at bounding box center [898, 354] width 1242 height 462
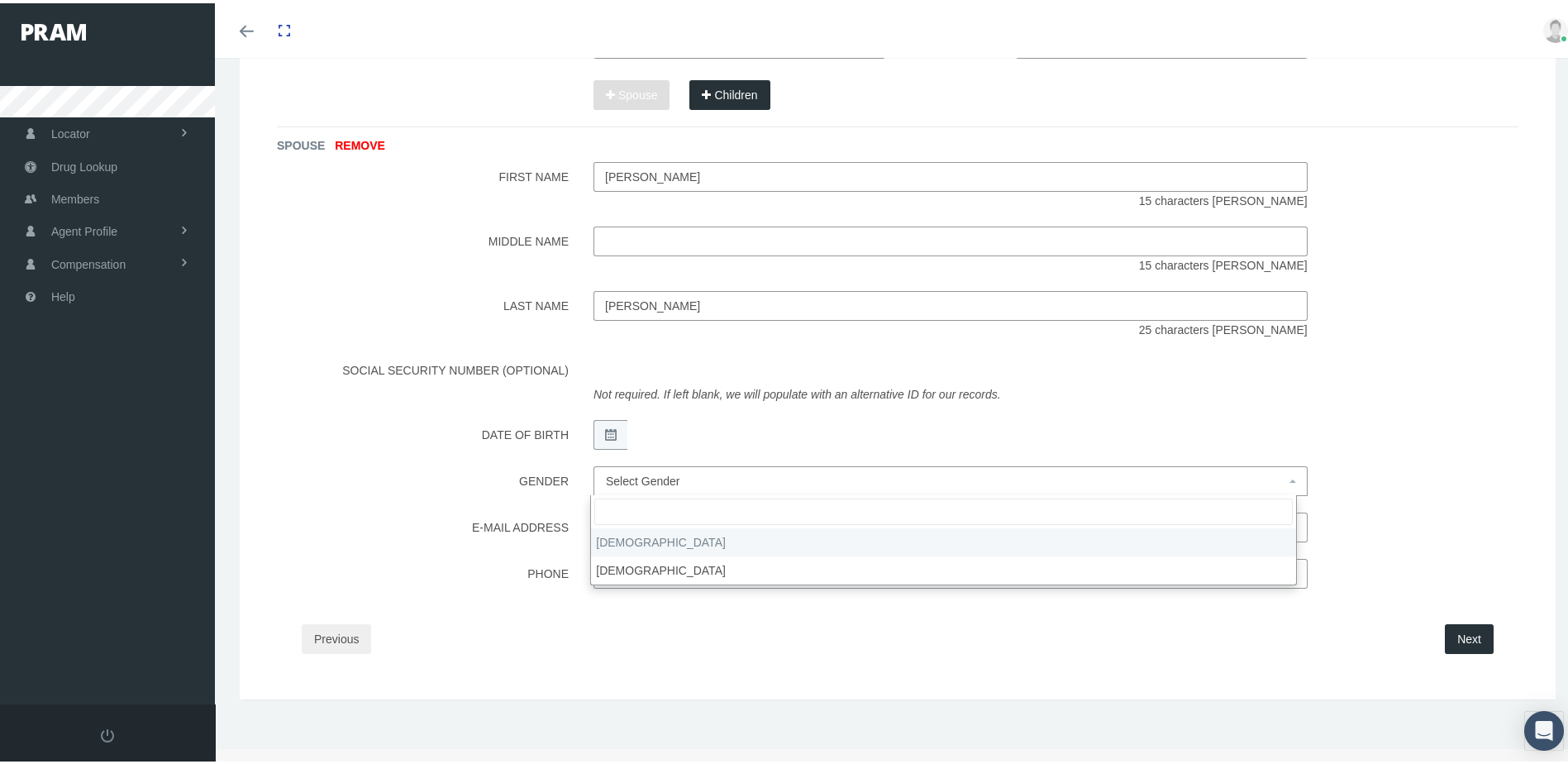
click at [629, 473] on span "Select Gender" at bounding box center [643, 478] width 74 height 13
select select "M"
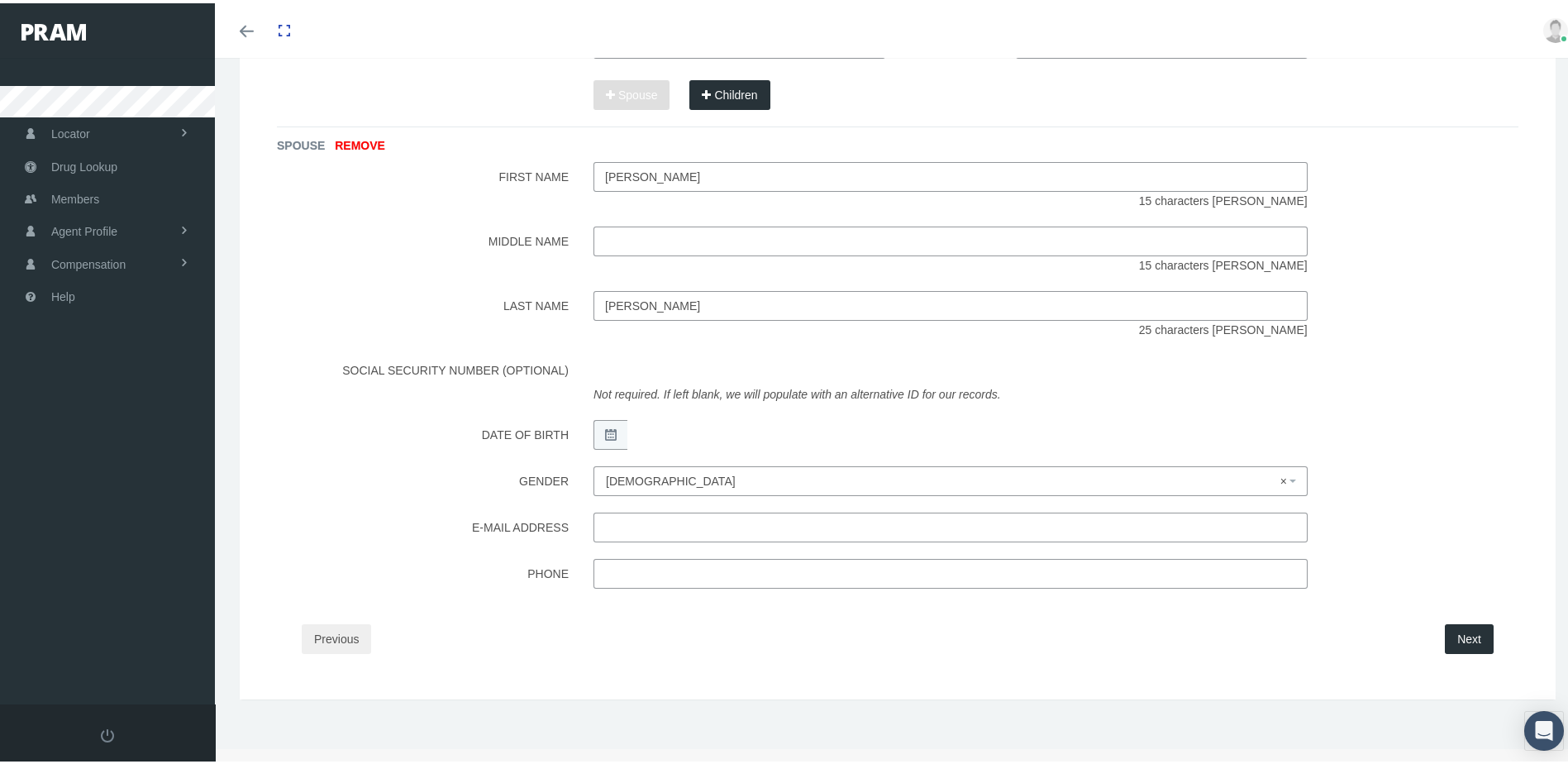
click at [641, 529] on input "text" at bounding box center [950, 524] width 714 height 30
type input "cherjenkins@live.com"
click at [636, 575] on input "text" at bounding box center [950, 570] width 714 height 30
type input "440-355-4605"
click at [448, 587] on div "Step 3 Enter Member Applicant Details and Dependents PRIMARY MEMBER APPLICANT D…" at bounding box center [898, 59] width 1242 height 1221
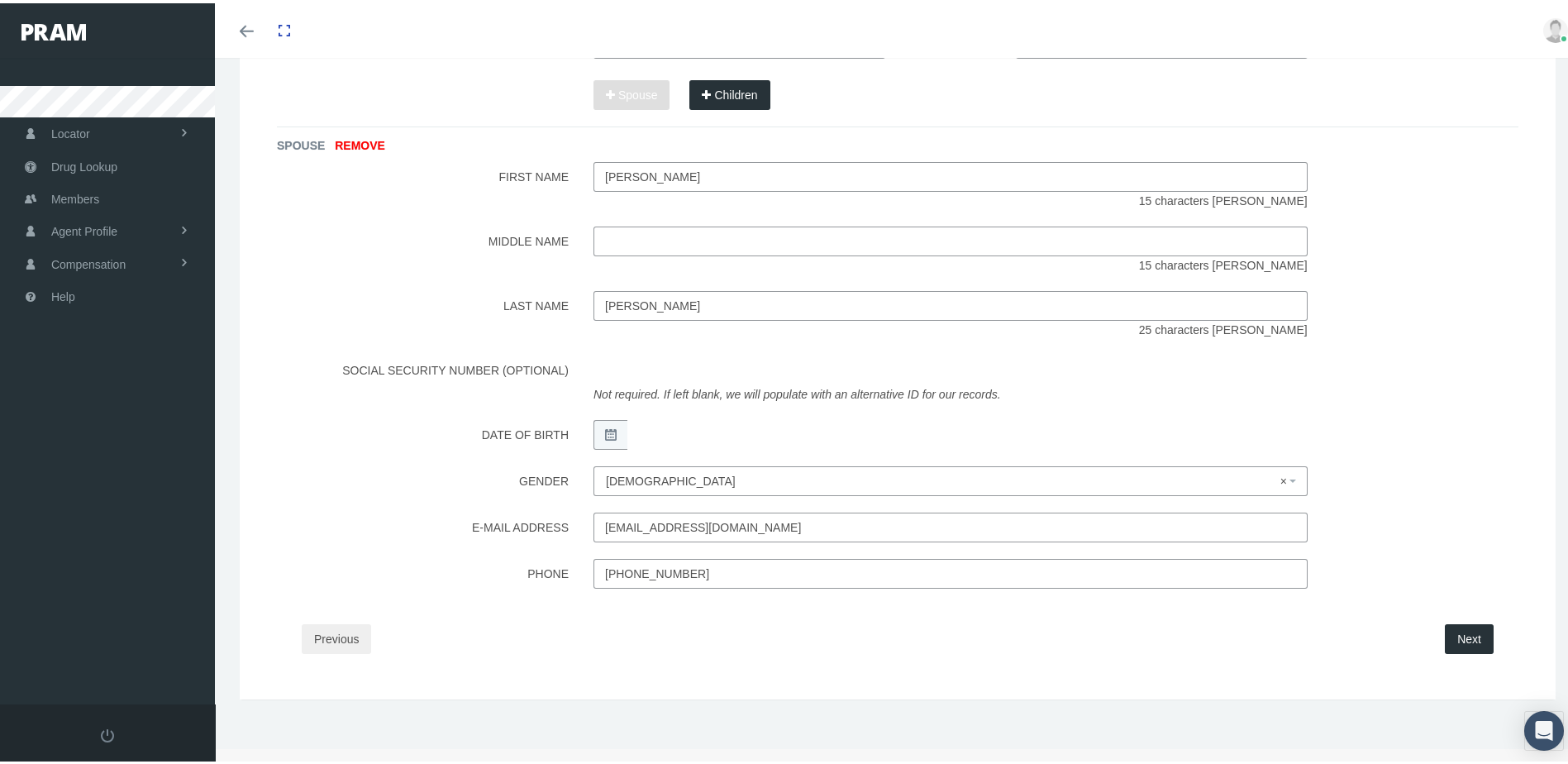
click at [1464, 627] on button "Next" at bounding box center [1469, 636] width 49 height 30
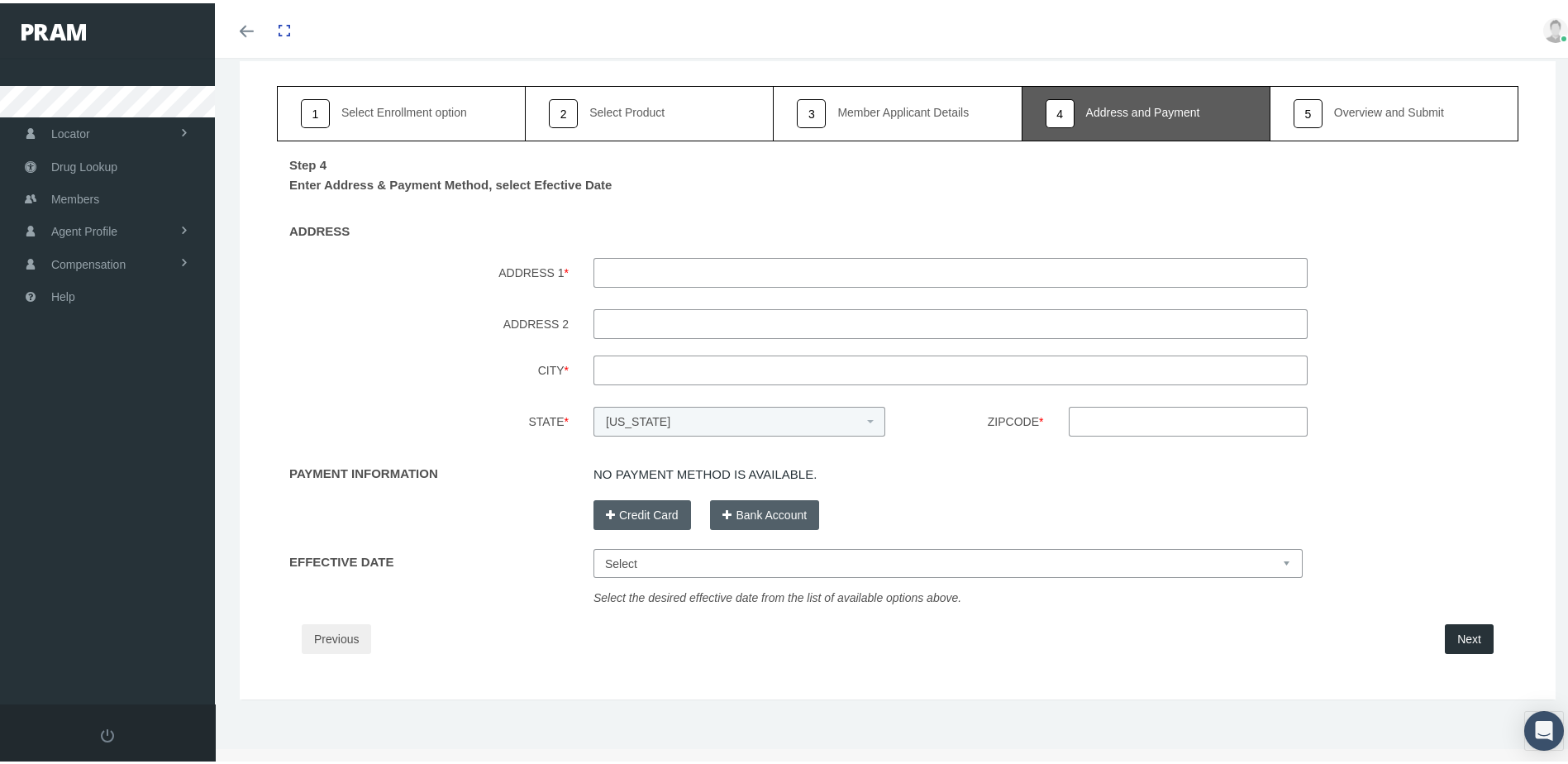
scroll to position [0, 0]
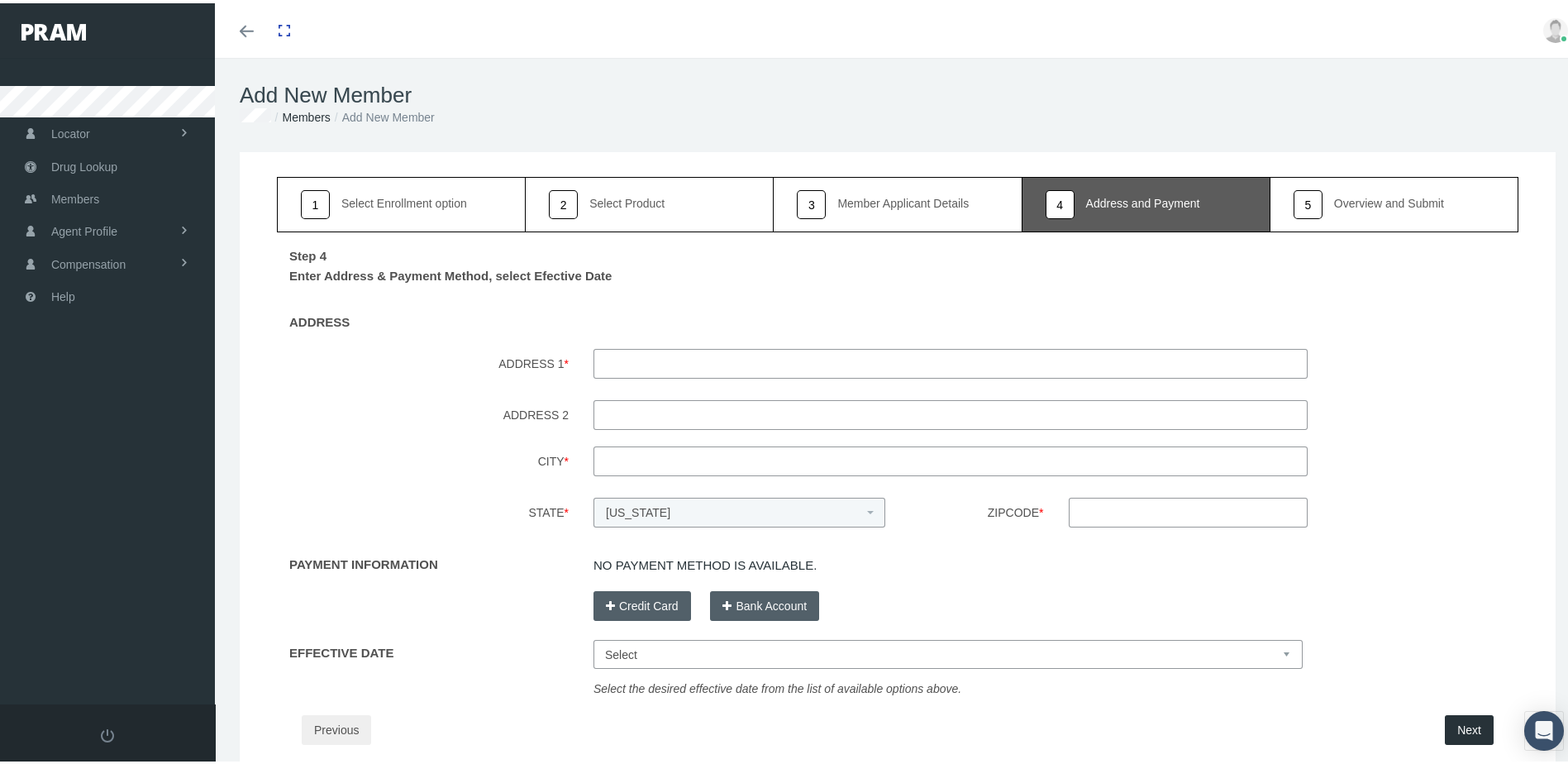
click at [631, 354] on input "ADDRESS 1 *" at bounding box center [950, 361] width 714 height 30
type input "15861 Wheeler Rd"
click at [639, 462] on input "City *" at bounding box center [950, 458] width 714 height 30
type input "Lagrange"
click at [550, 518] on label "State *" at bounding box center [423, 511] width 317 height 34
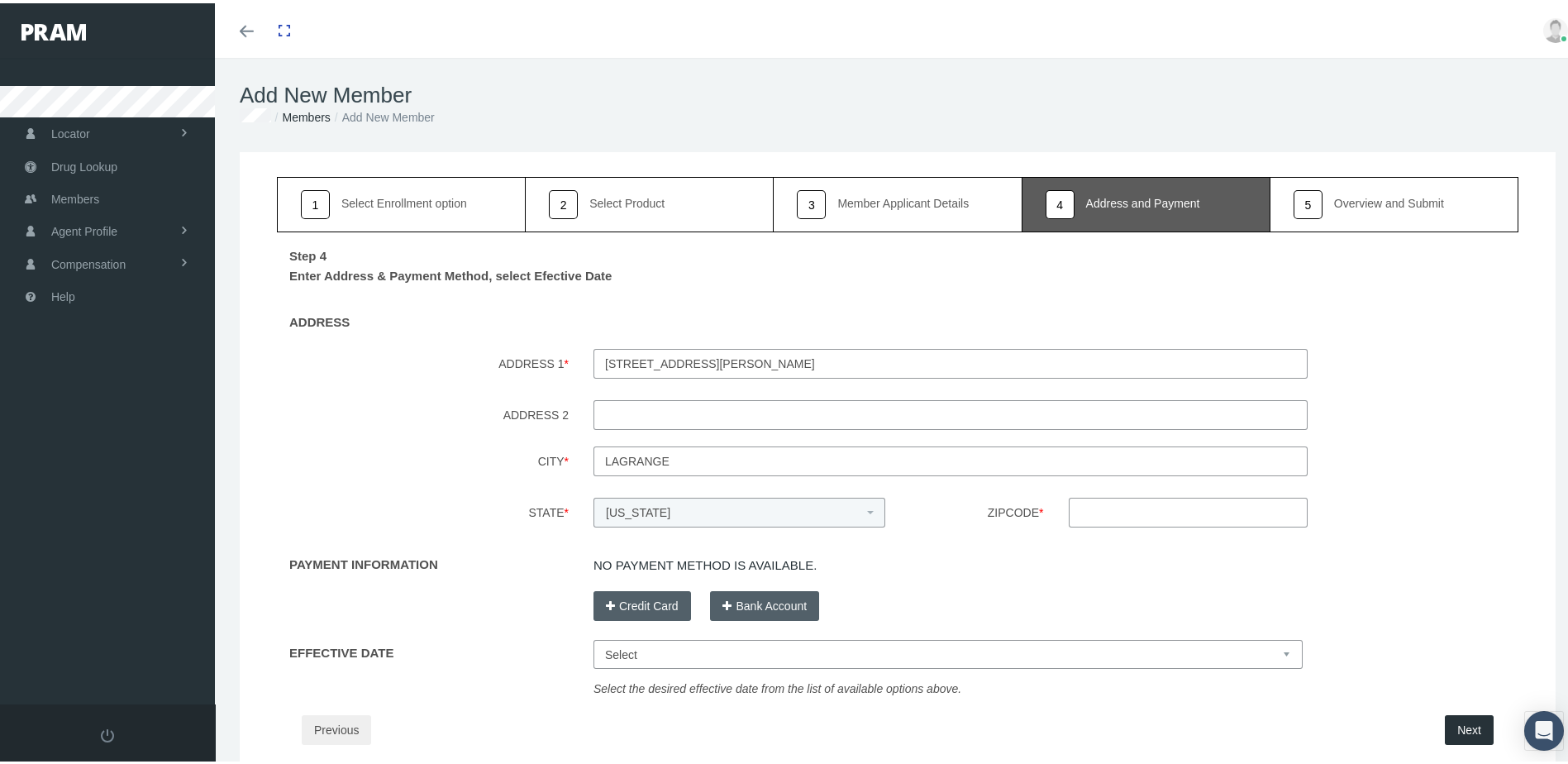
click at [1089, 511] on input "Zipcode *" at bounding box center [1188, 509] width 239 height 30
type input "44050"
click at [1460, 463] on div "City * Lagrange" at bounding box center [898, 460] width 1266 height 34
click at [777, 606] on button "Bank Account" at bounding box center [764, 603] width 109 height 30
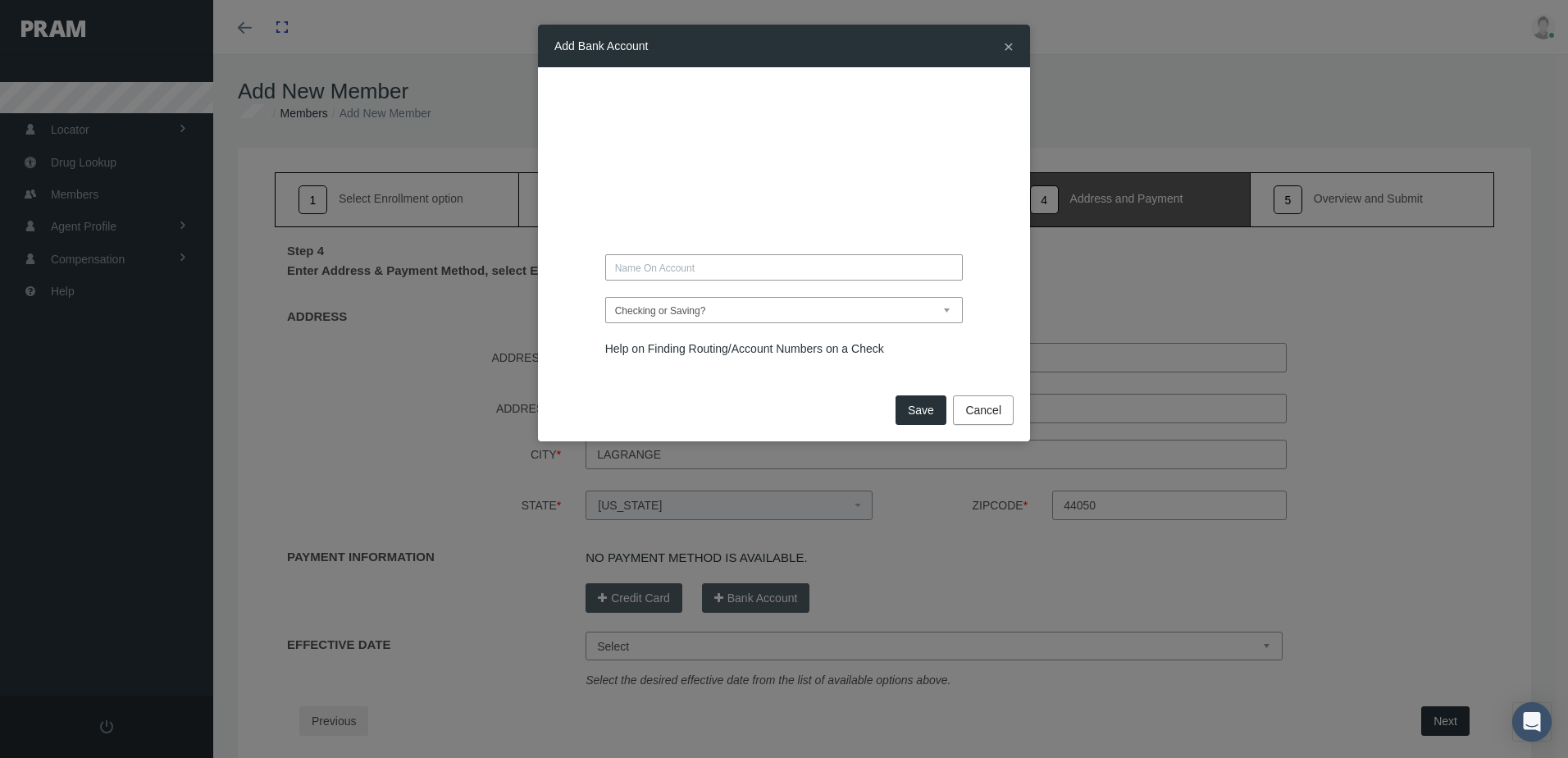
click at [601, 97] on div at bounding box center [784, 97] width 383 height 26
click at [628, 264] on input "text" at bounding box center [784, 268] width 358 height 26
type input "CHERYL JENKINS"
click at [736, 311] on select "Checking or Saving? Checking Saving" at bounding box center [784, 310] width 358 height 26
select select "Checking"
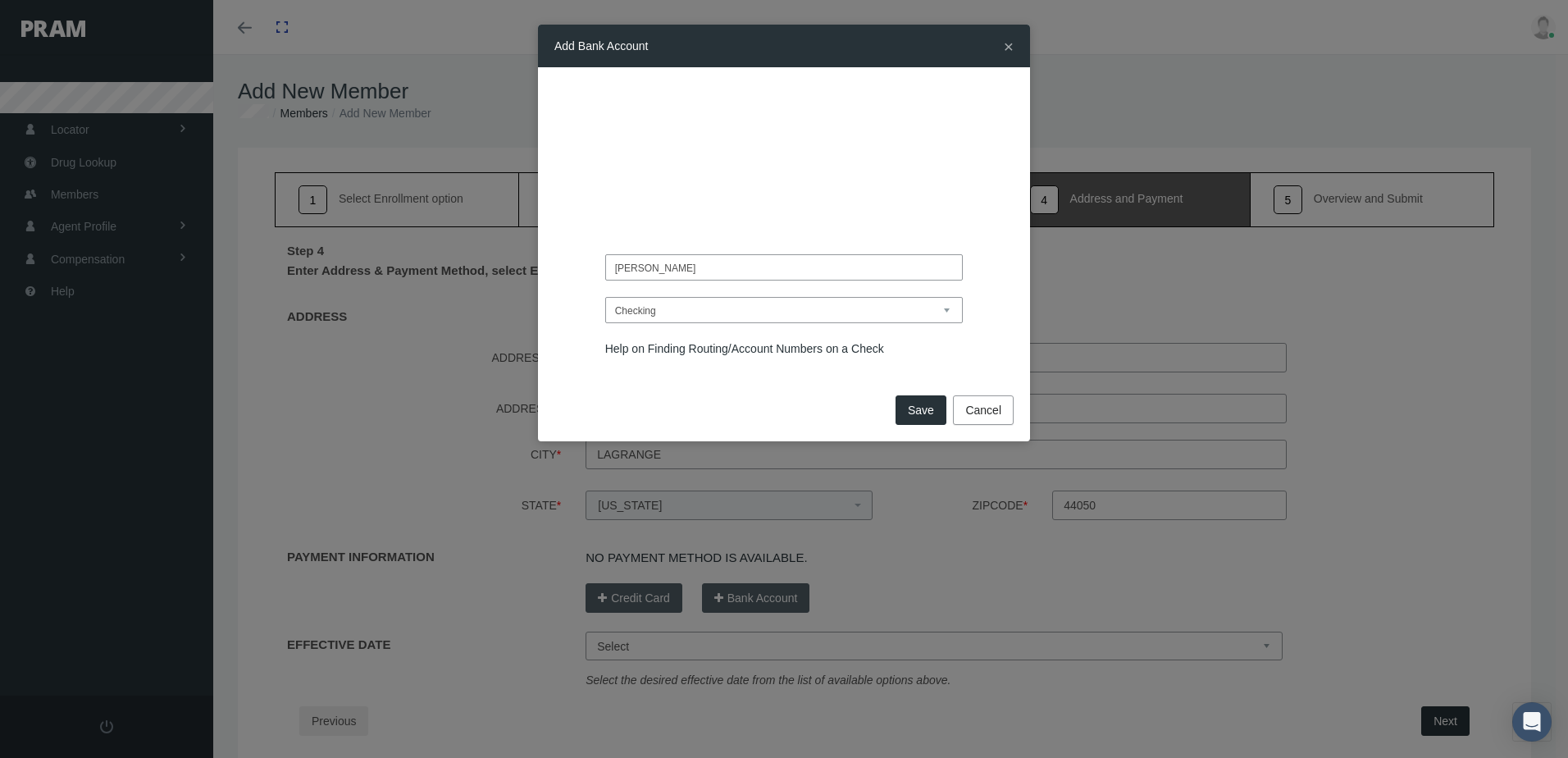
click at [605, 297] on select "Checking or Saving? Checking Saving" at bounding box center [784, 310] width 358 height 26
click at [939, 416] on button "Save" at bounding box center [921, 410] width 51 height 30
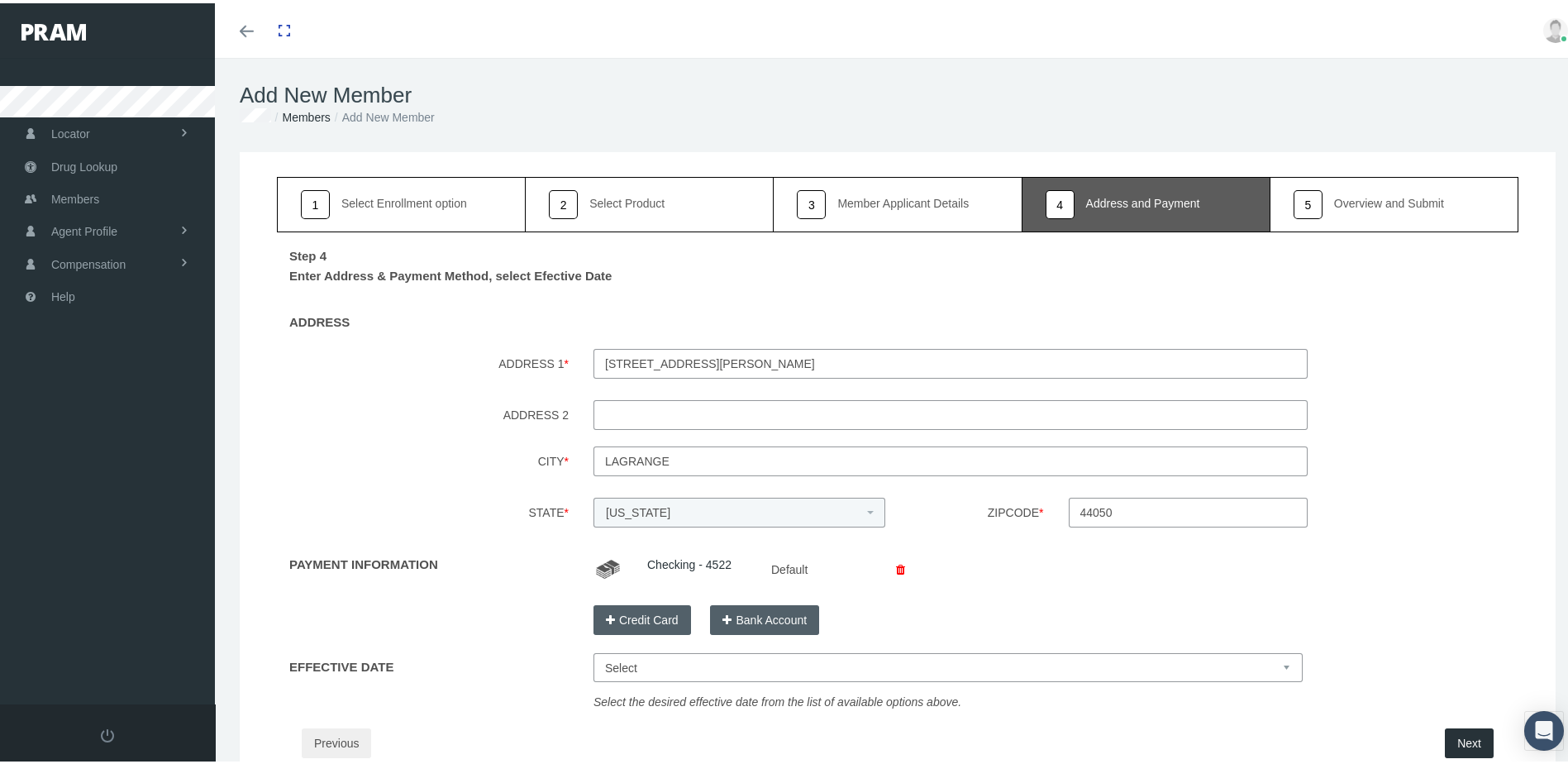
click at [1164, 667] on select "Select Oct 15, 2025 Nov 1, 2025 Nov 15, 2025 Dec 1, 2025" at bounding box center [948, 664] width 709 height 29
select select "Oct 15, 2025"
click at [593, 650] on select "Select Oct 15, 2025 Nov 1, 2025 Nov 15, 2025 Dec 1, 2025" at bounding box center [948, 664] width 709 height 29
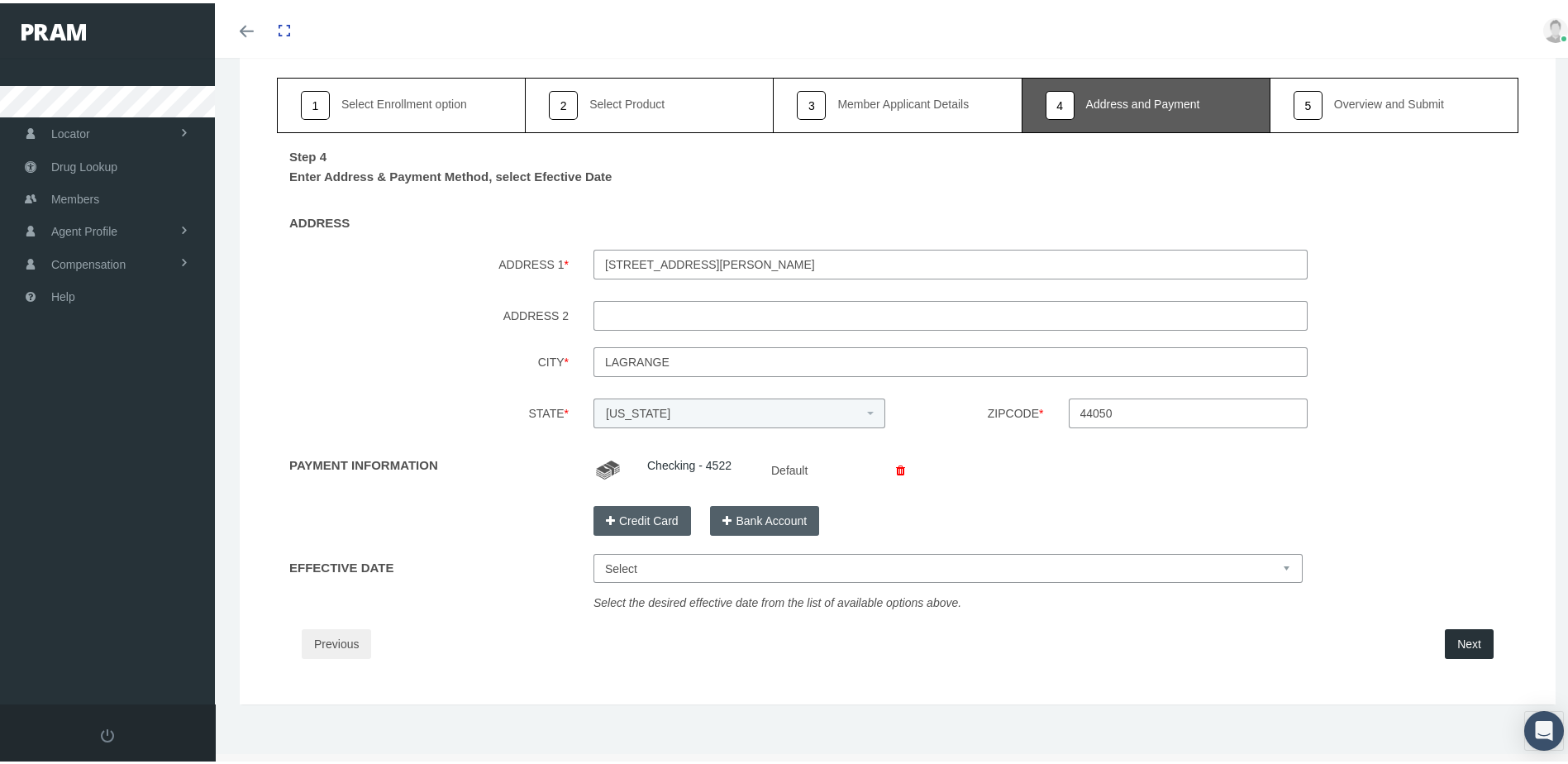
scroll to position [104, 0]
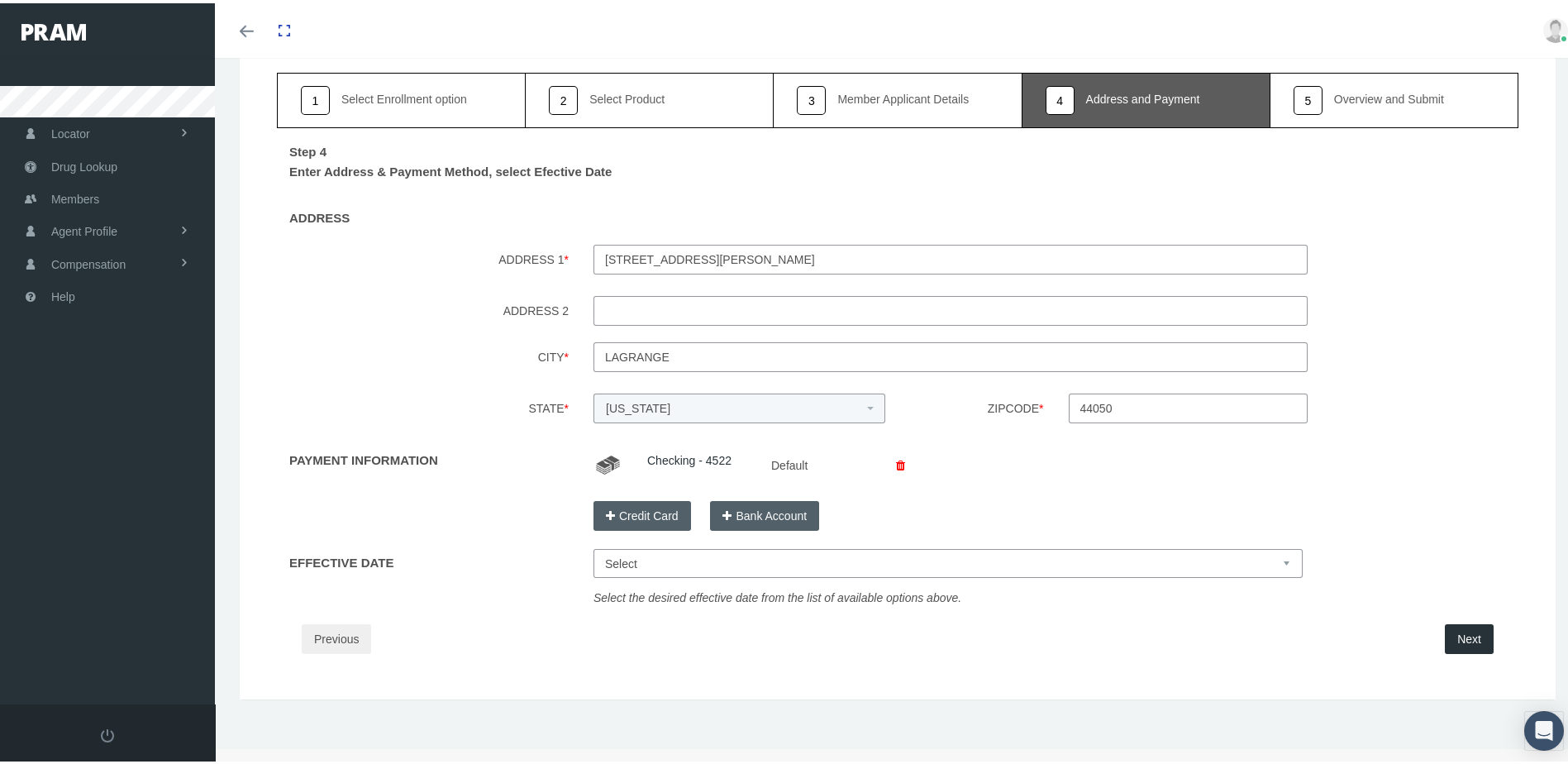
click at [1449, 632] on button "Next" at bounding box center [1469, 636] width 49 height 30
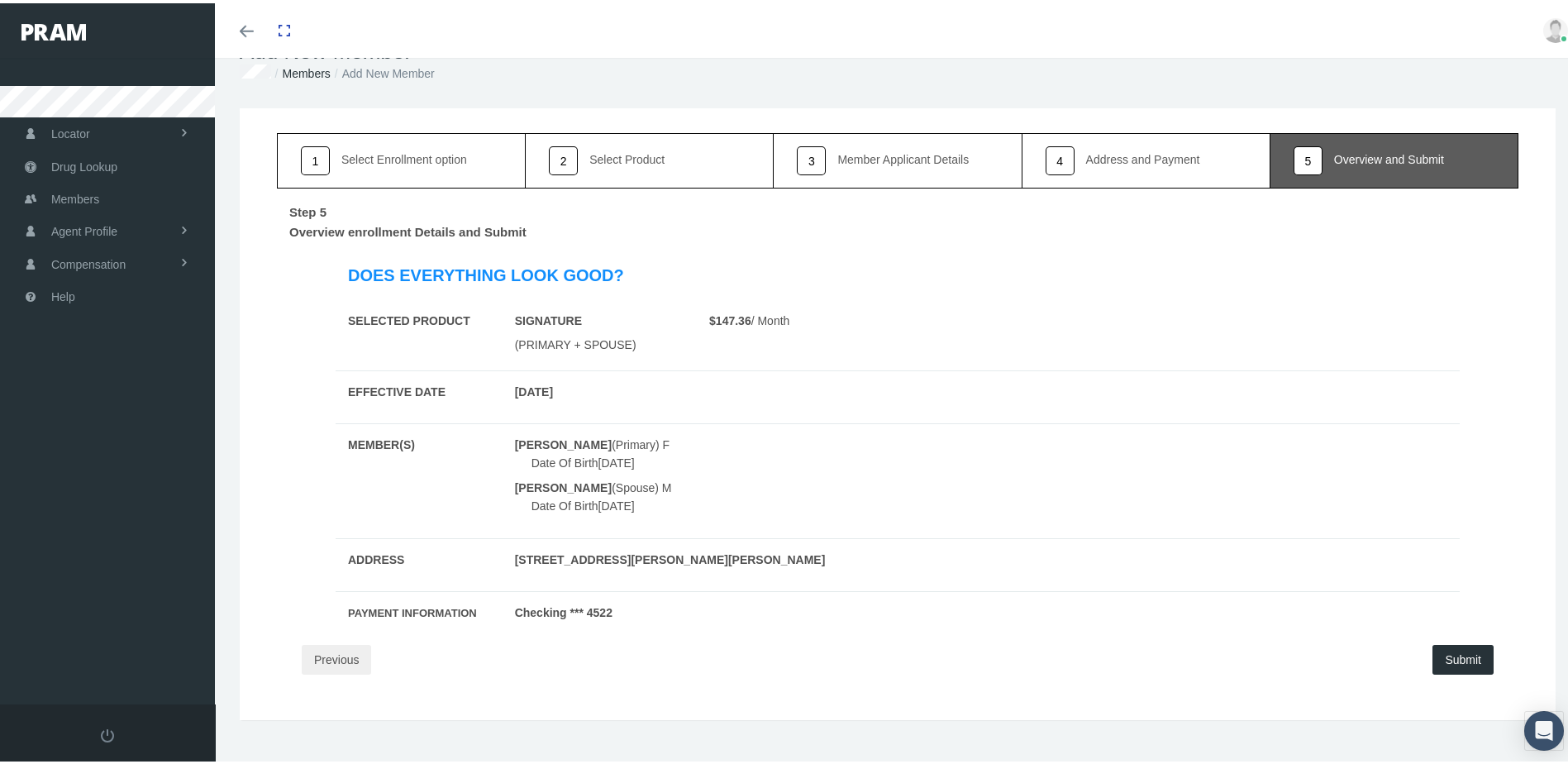
scroll to position [64, 0]
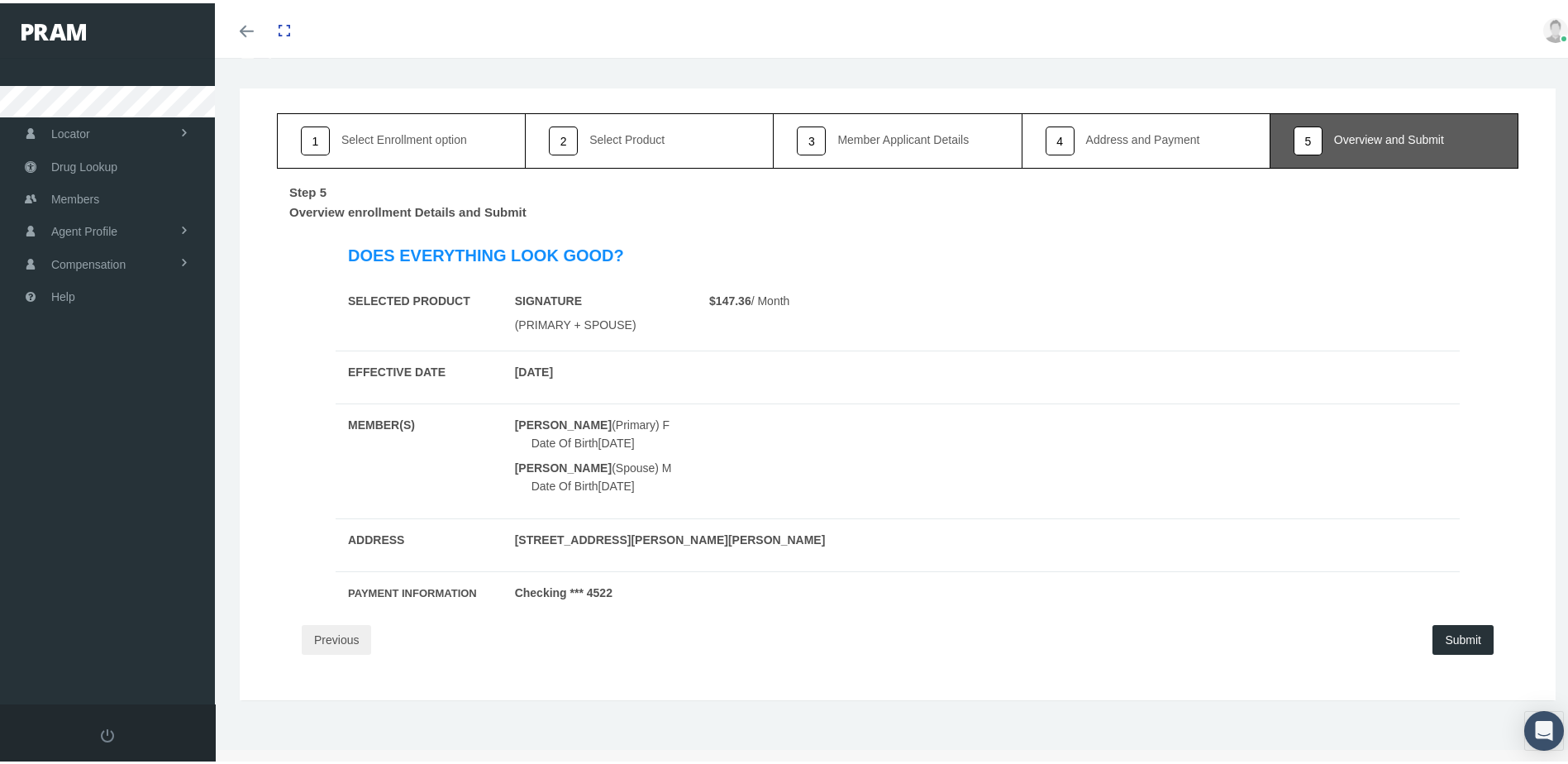
click at [1454, 638] on button "Submit" at bounding box center [1463, 637] width 61 height 30
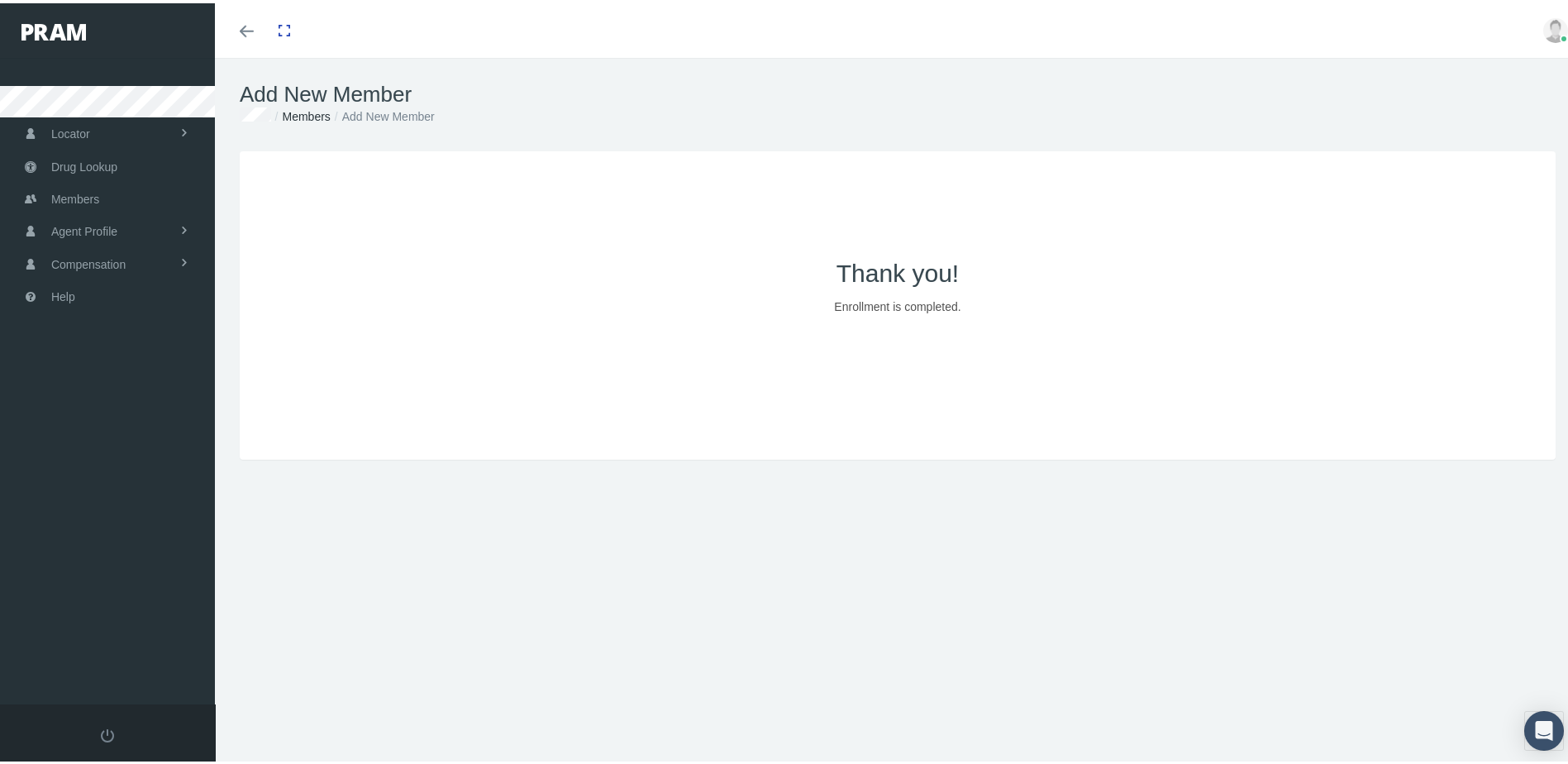
scroll to position [0, 0]
click at [99, 248] on span "Compensation" at bounding box center [88, 262] width 74 height 32
click at [124, 290] on span "Compensation Summary" at bounding box center [111, 296] width 127 height 28
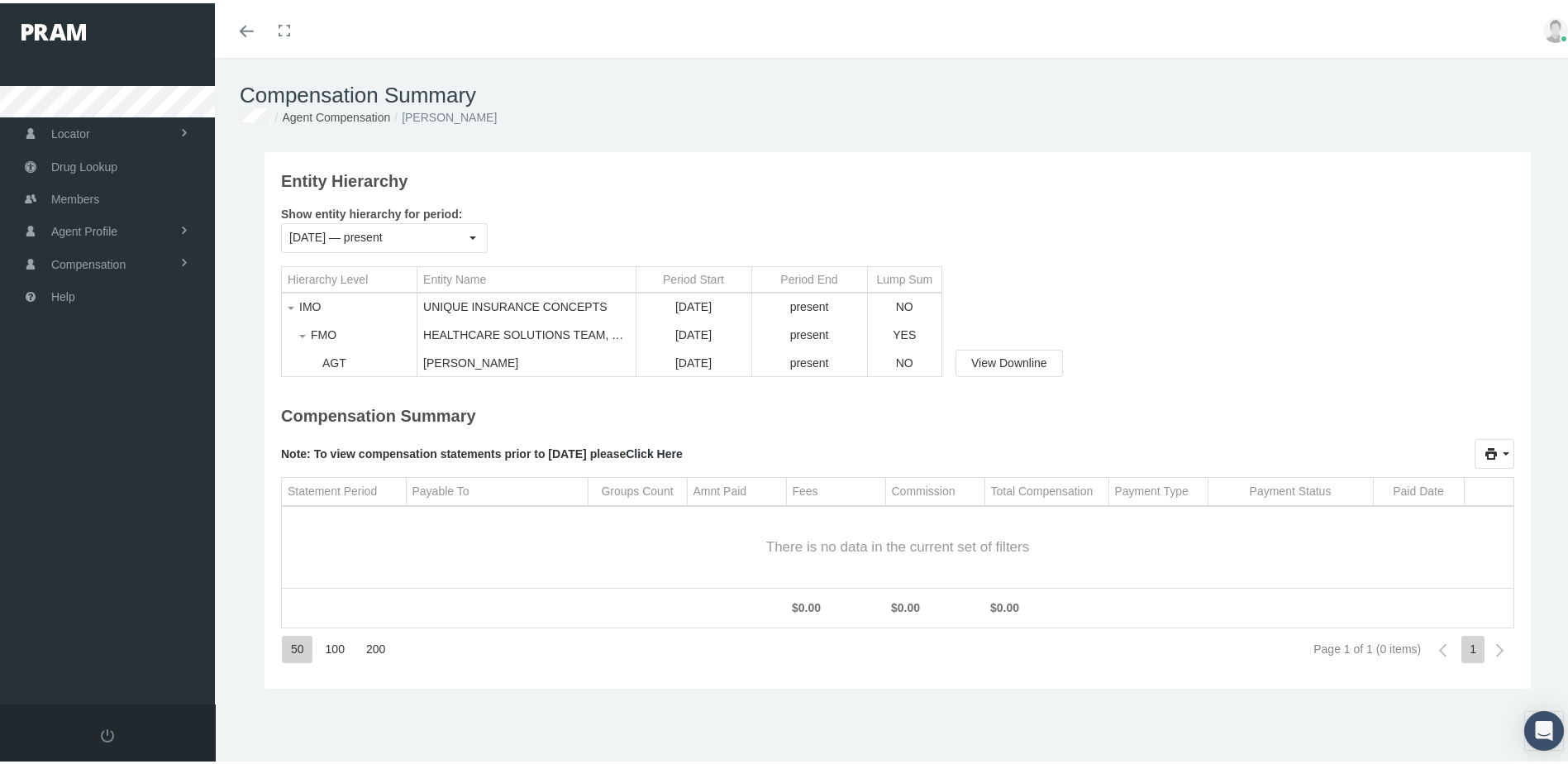
scroll to position [36, 0]
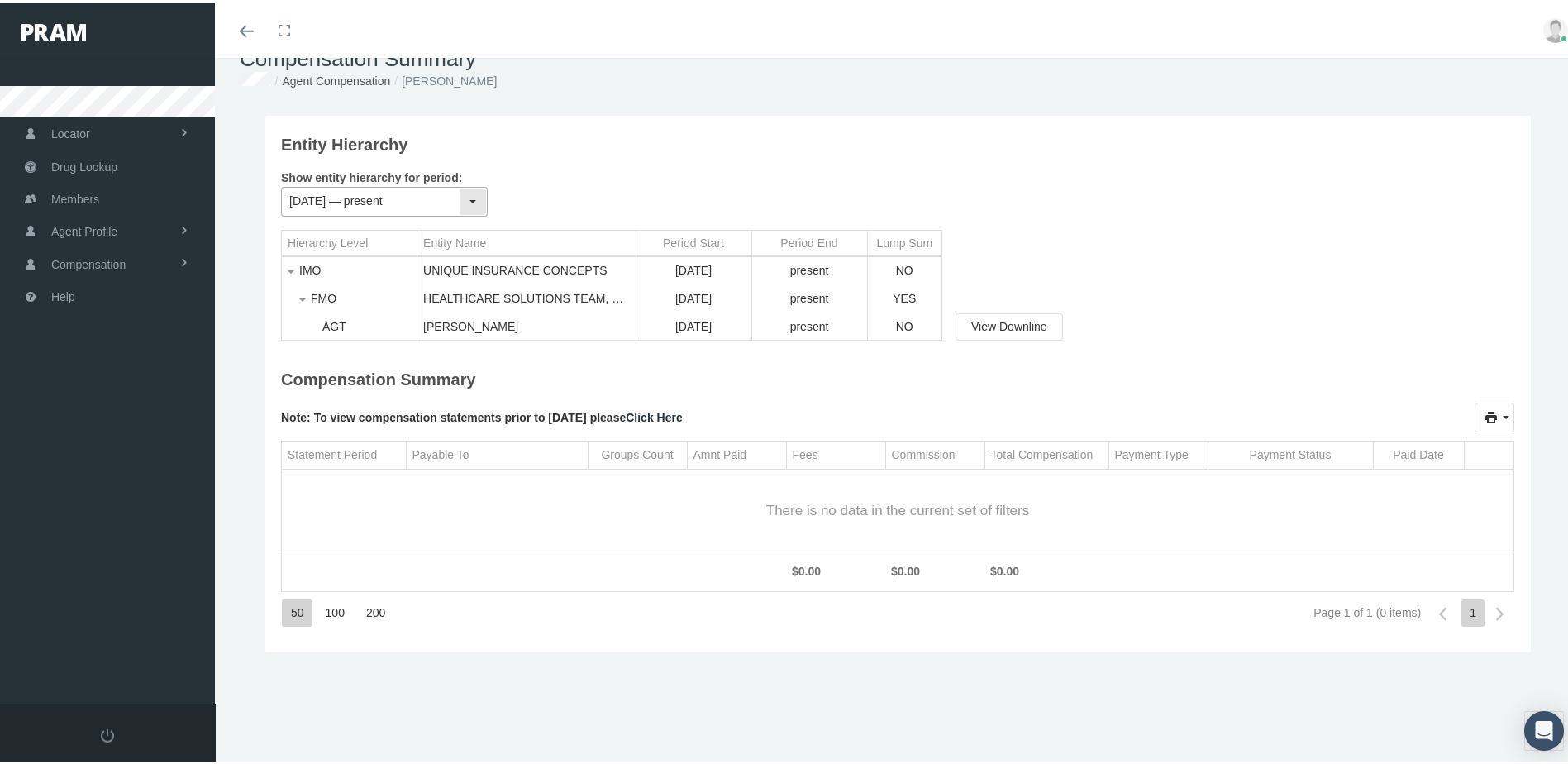
click at [399, 198] on input "[DATE] — present" at bounding box center [371, 198] width 177 height 28
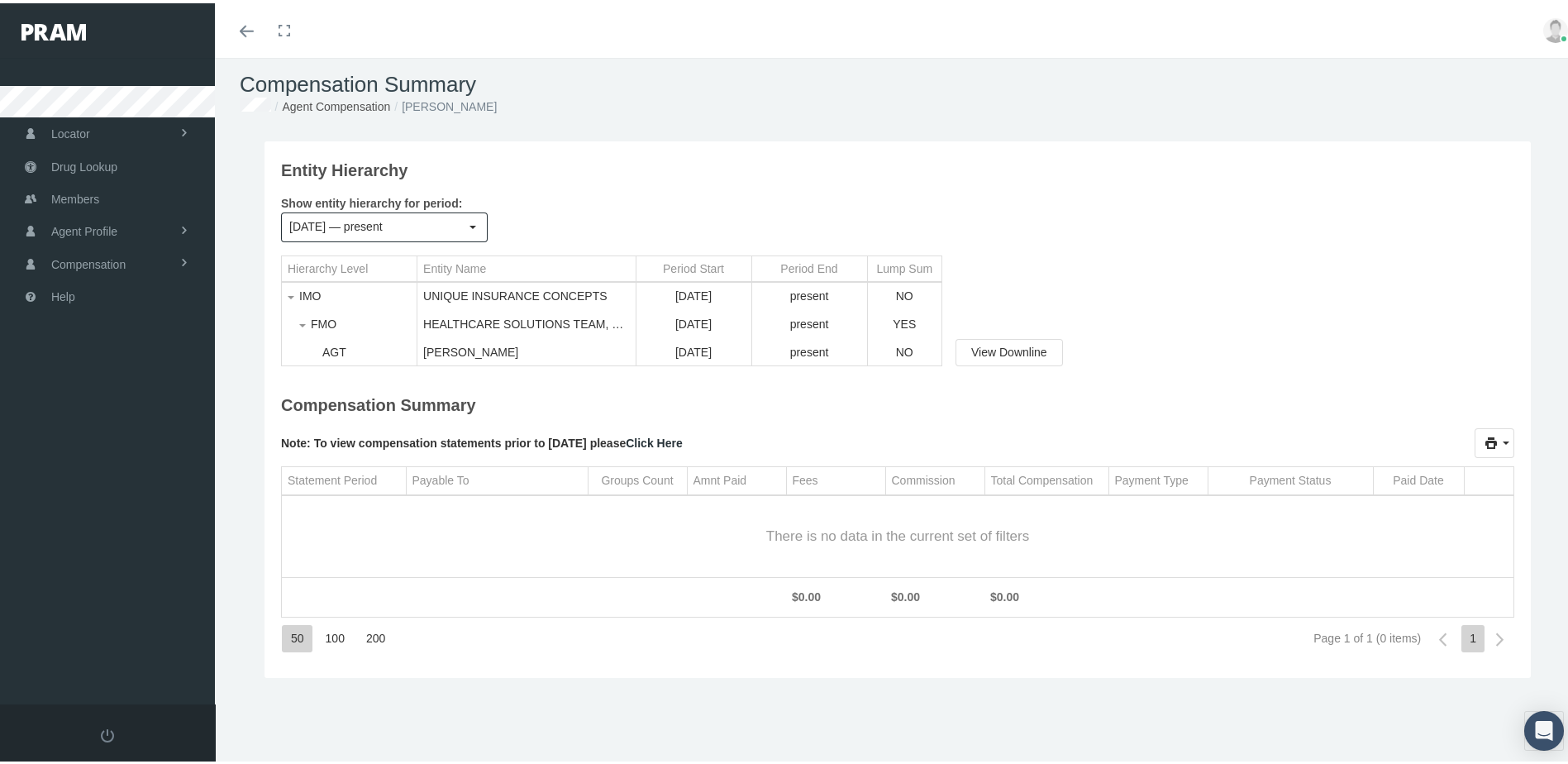
scroll to position [0, 0]
